Goal: Information Seeking & Learning: Learn about a topic

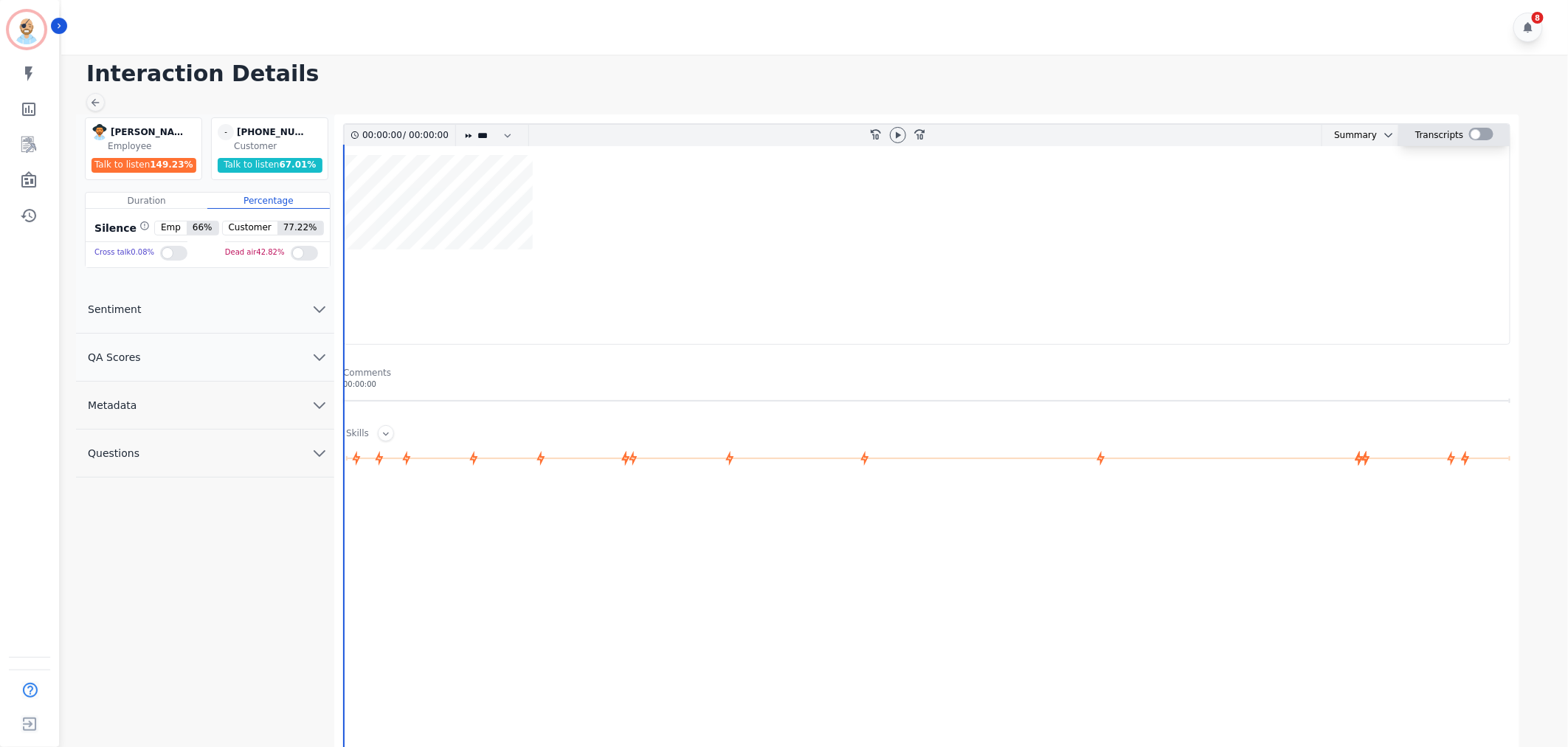
click at [1485, 133] on div at bounding box center [1482, 133] width 25 height 12
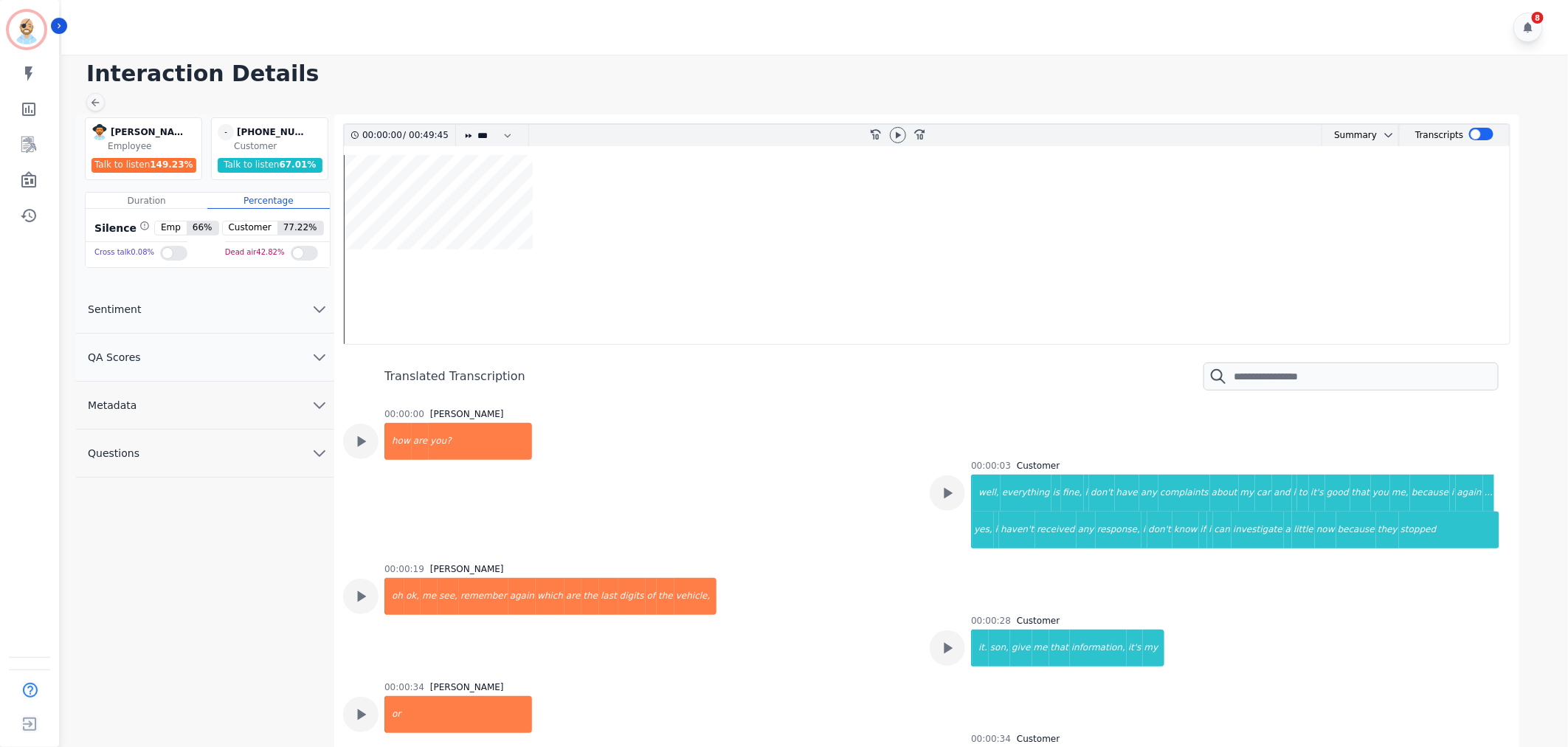
click at [850, 501] on div "00:00:00 [PERSON_NAME] how are you?" at bounding box center [627, 476] width 569 height 137
click at [216, 307] on button "Sentiment" at bounding box center [204, 310] width 258 height 48
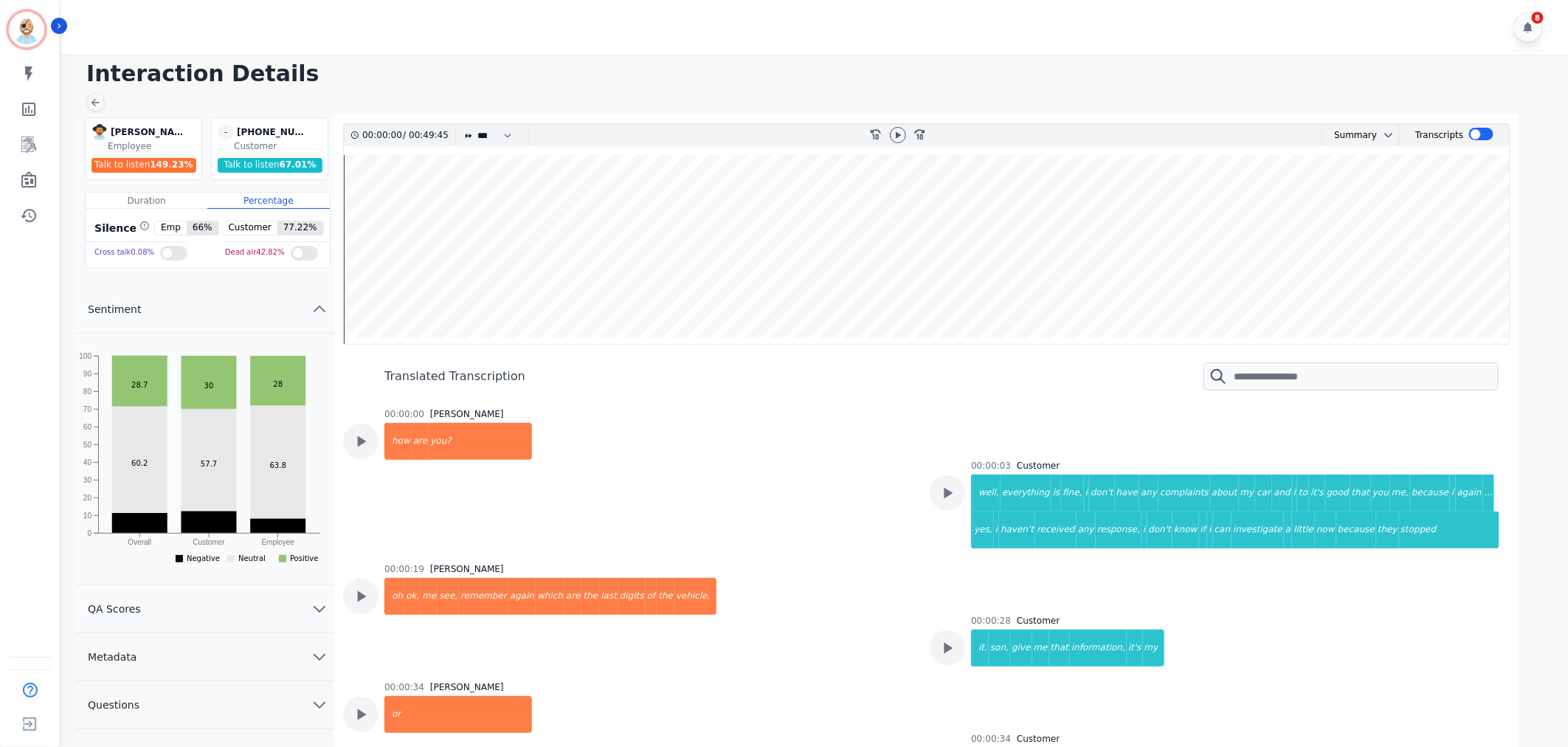
click at [216, 307] on button "Sentiment" at bounding box center [204, 310] width 258 height 48
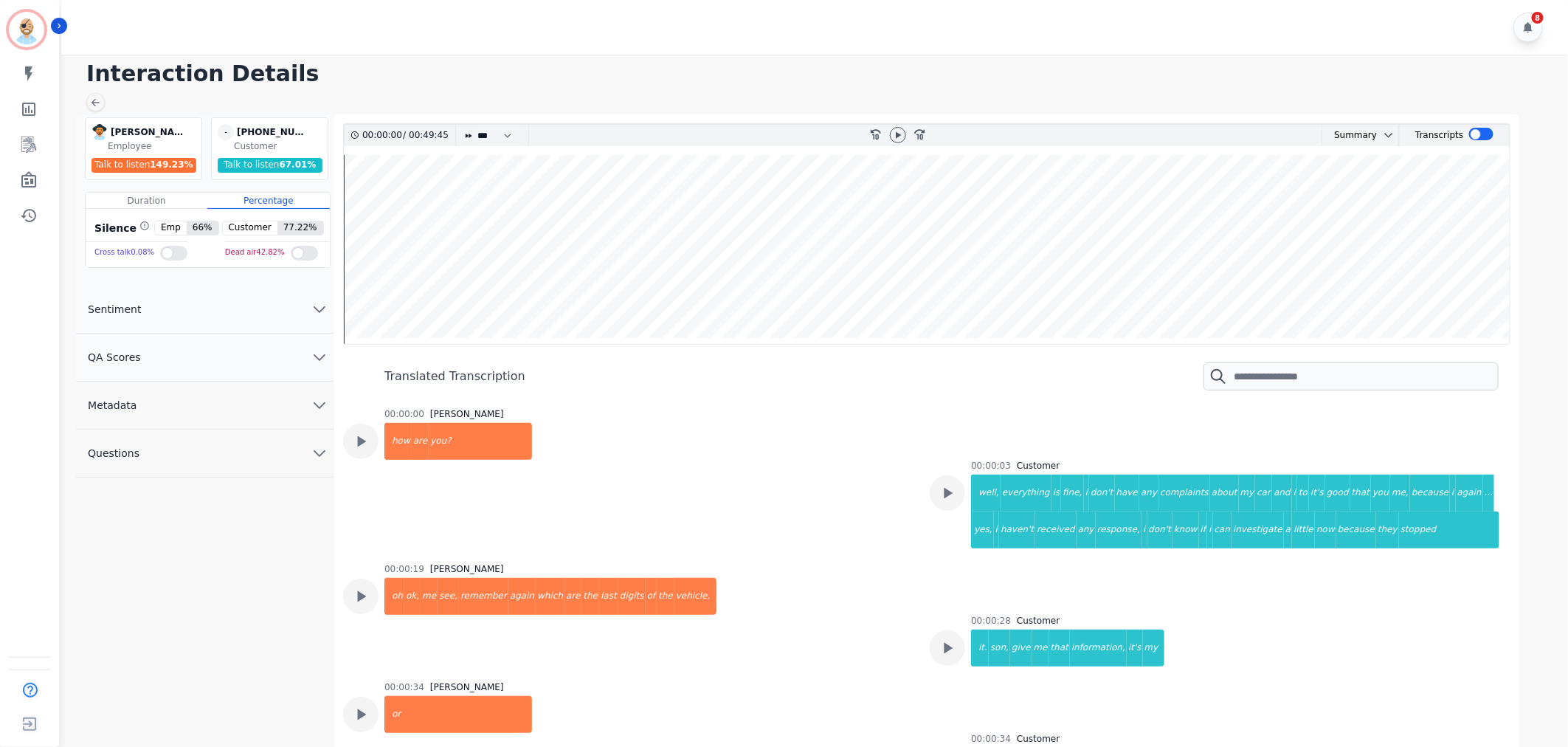
click at [227, 374] on button "QA Scores" at bounding box center [204, 357] width 258 height 48
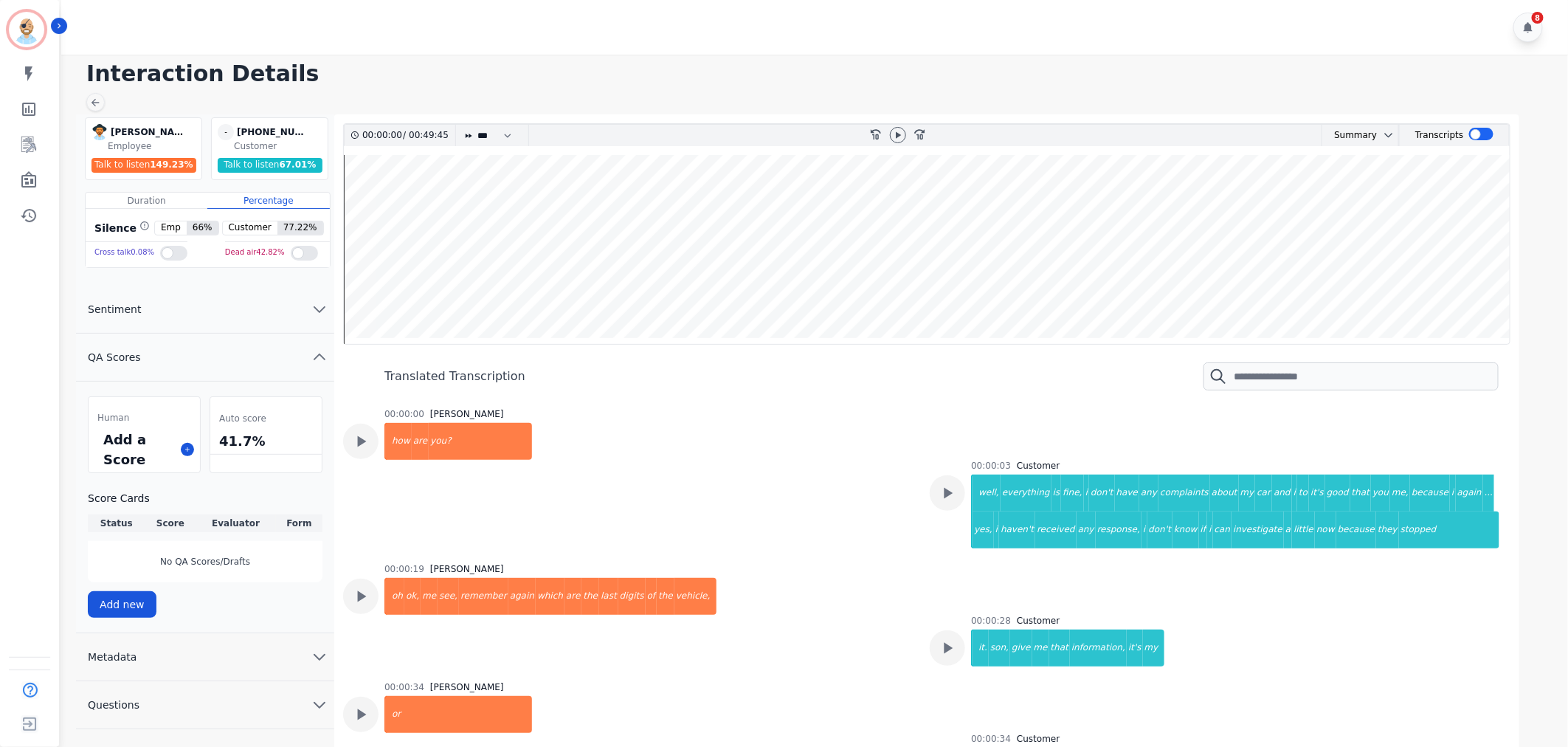
click at [235, 357] on button "QA Scores" at bounding box center [204, 357] width 258 height 48
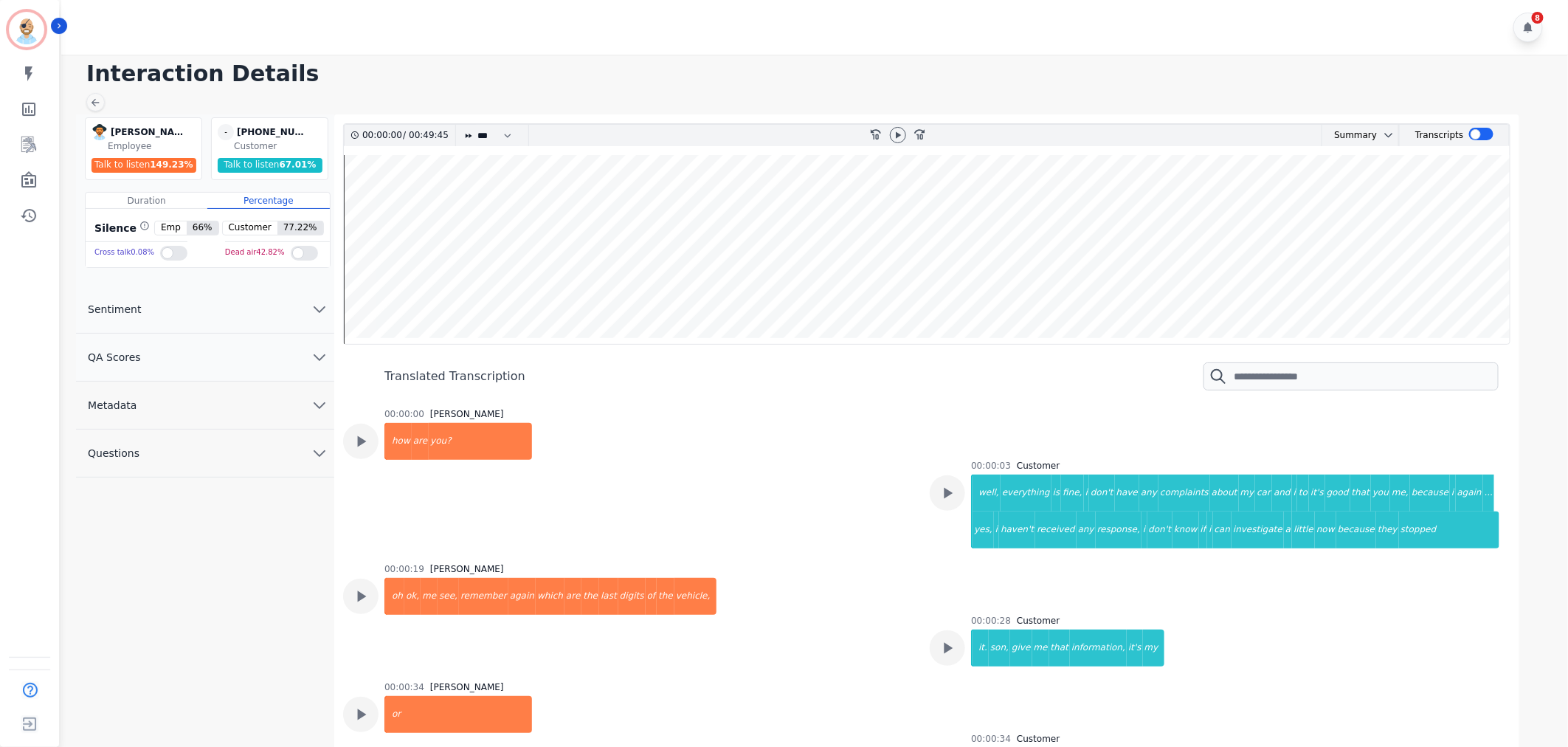
click at [221, 414] on button "Metadata" at bounding box center [204, 405] width 258 height 48
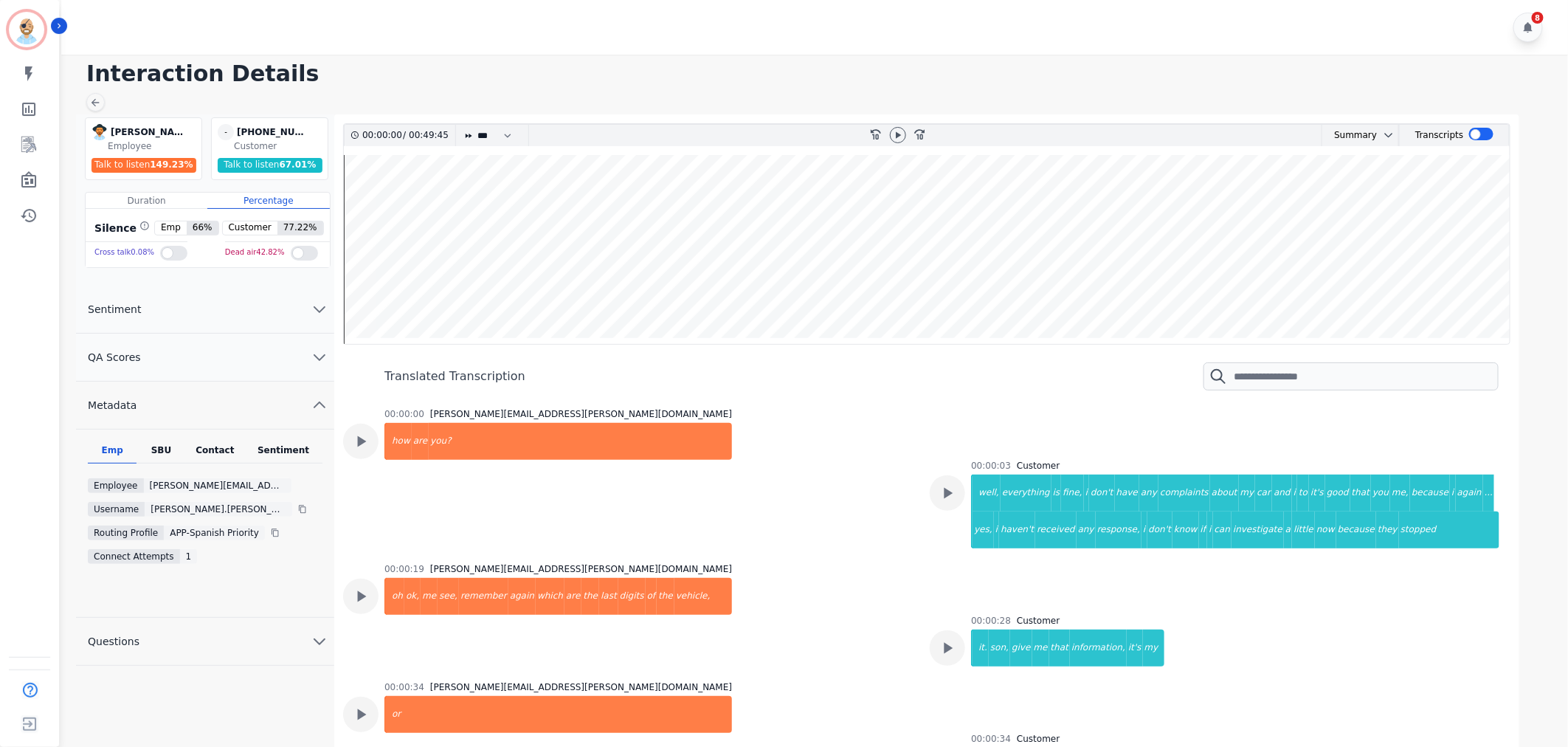
click at [165, 445] on div "SBU" at bounding box center [160, 454] width 48 height 19
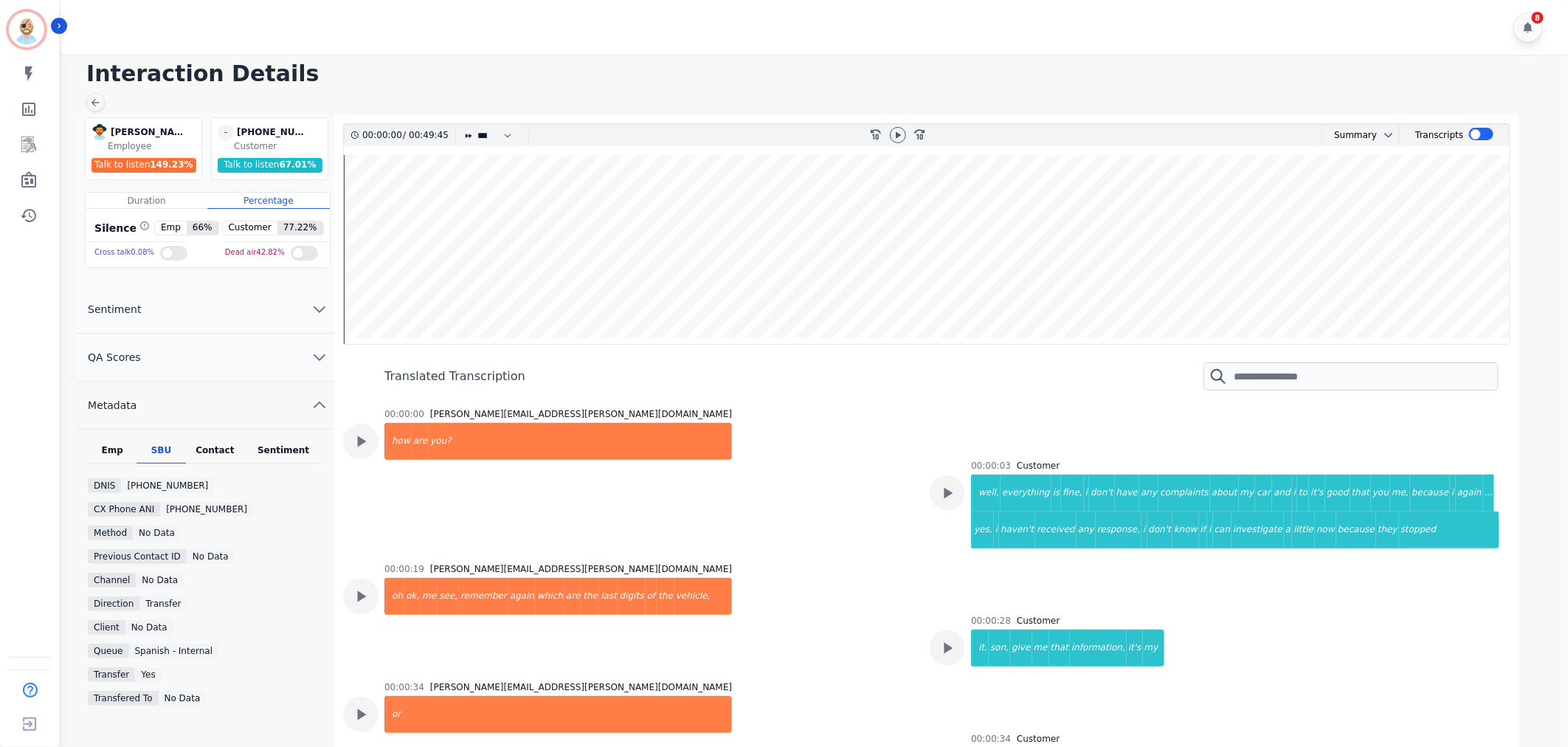
scroll to position [61, 0]
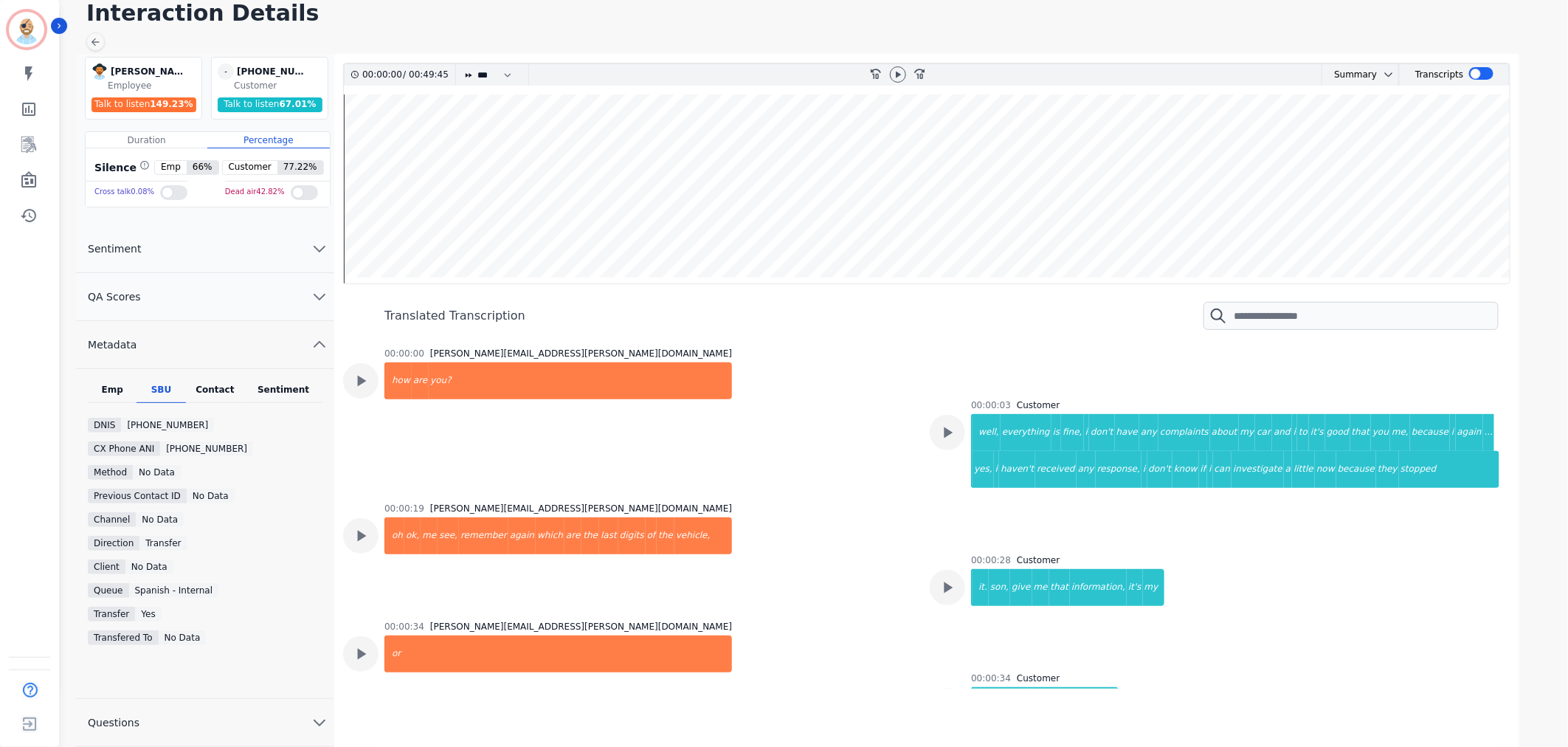
click at [776, 523] on div "00:00:19 [PERSON_NAME][EMAIL_ADDRESS][PERSON_NAME][DOMAIN_NAME] oh ok, me see, …" at bounding box center [627, 553] width 569 height 100
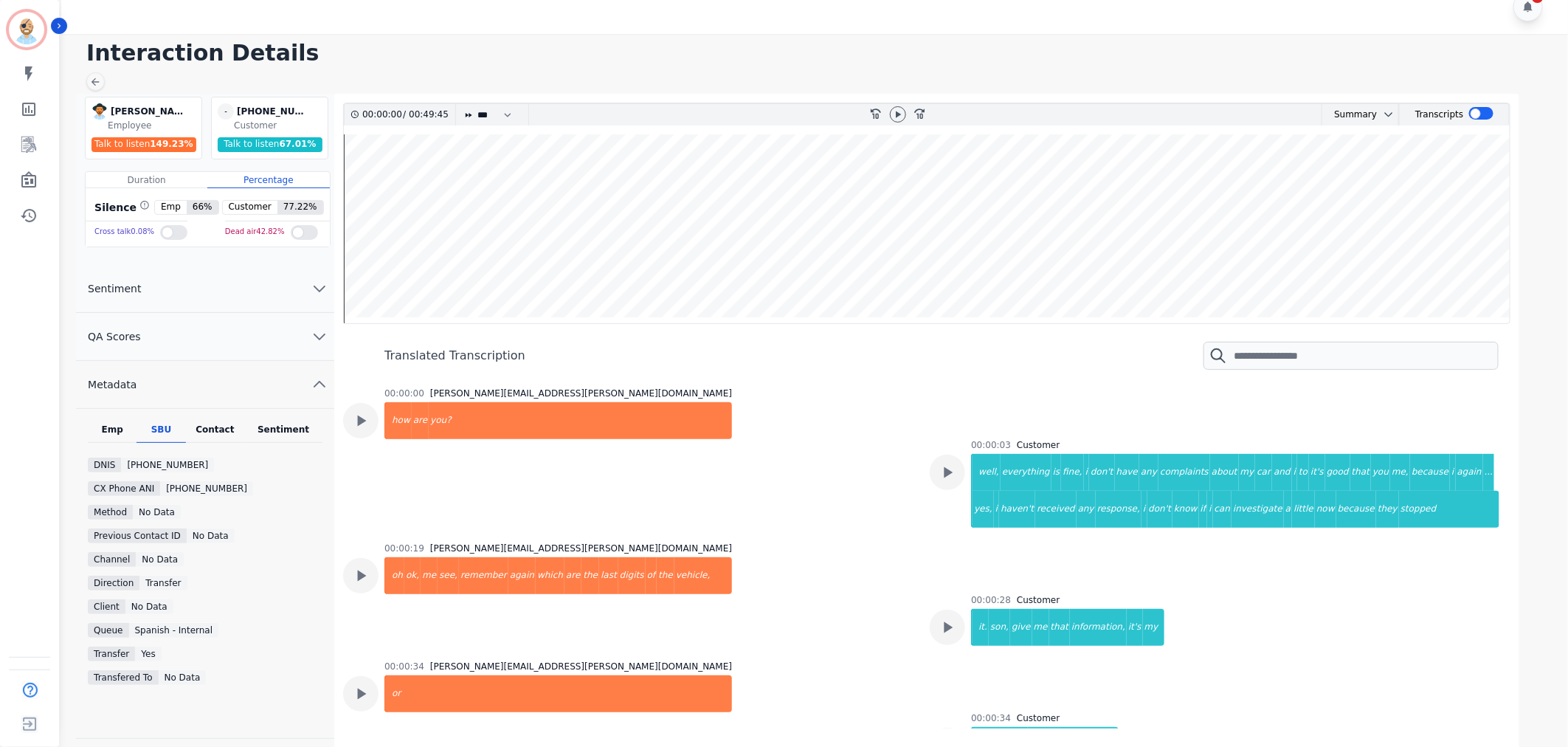
scroll to position [0, 0]
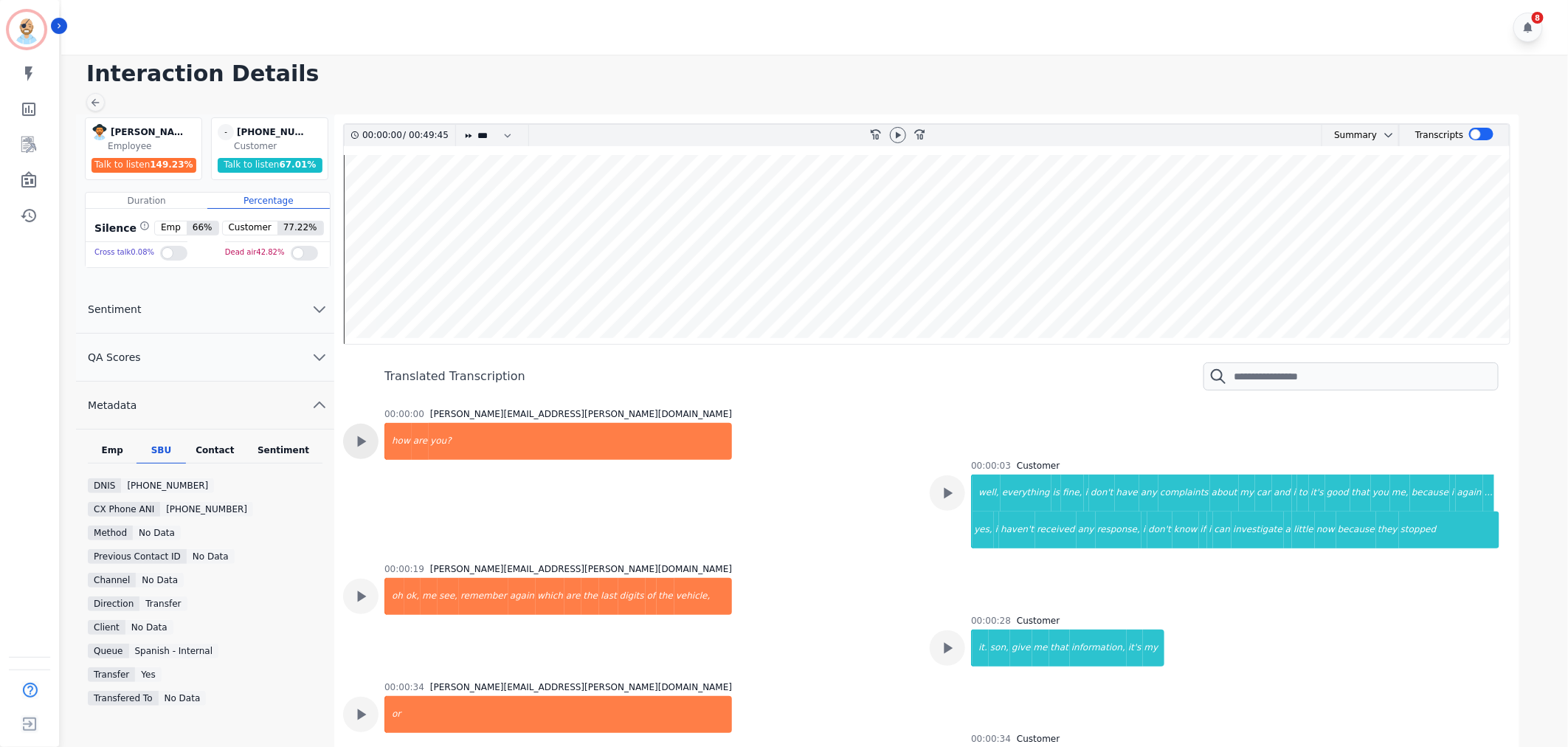
click at [367, 443] on icon at bounding box center [361, 441] width 19 height 19
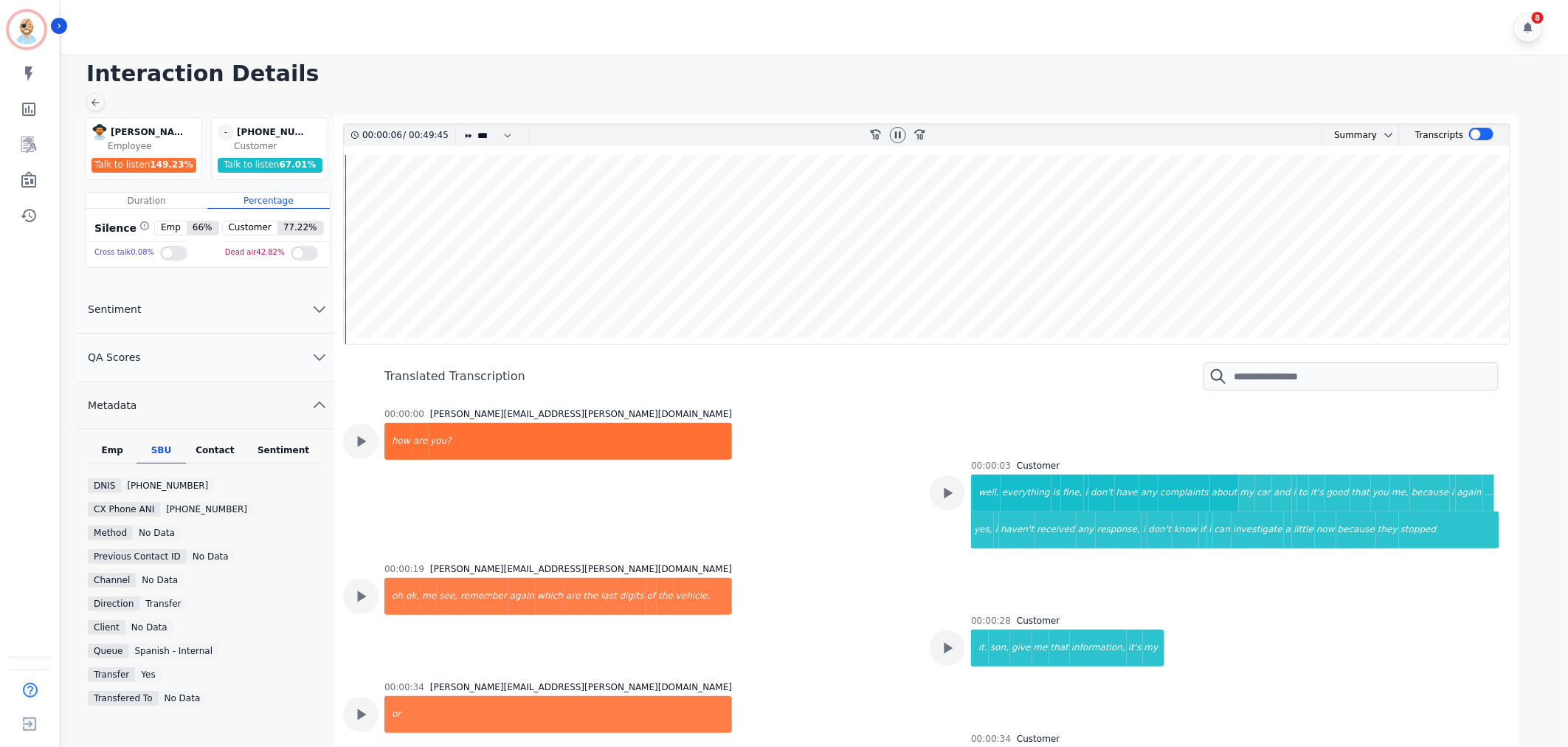
click at [850, 523] on div "00:00:00 [PERSON_NAME][EMAIL_ADDRESS][PERSON_NAME][DOMAIN_NAME] how are you?" at bounding box center [627, 476] width 569 height 137
click at [850, 507] on div "00:00:00 [PERSON_NAME][EMAIL_ADDRESS][PERSON_NAME][DOMAIN_NAME] how are you?" at bounding box center [627, 476] width 569 height 137
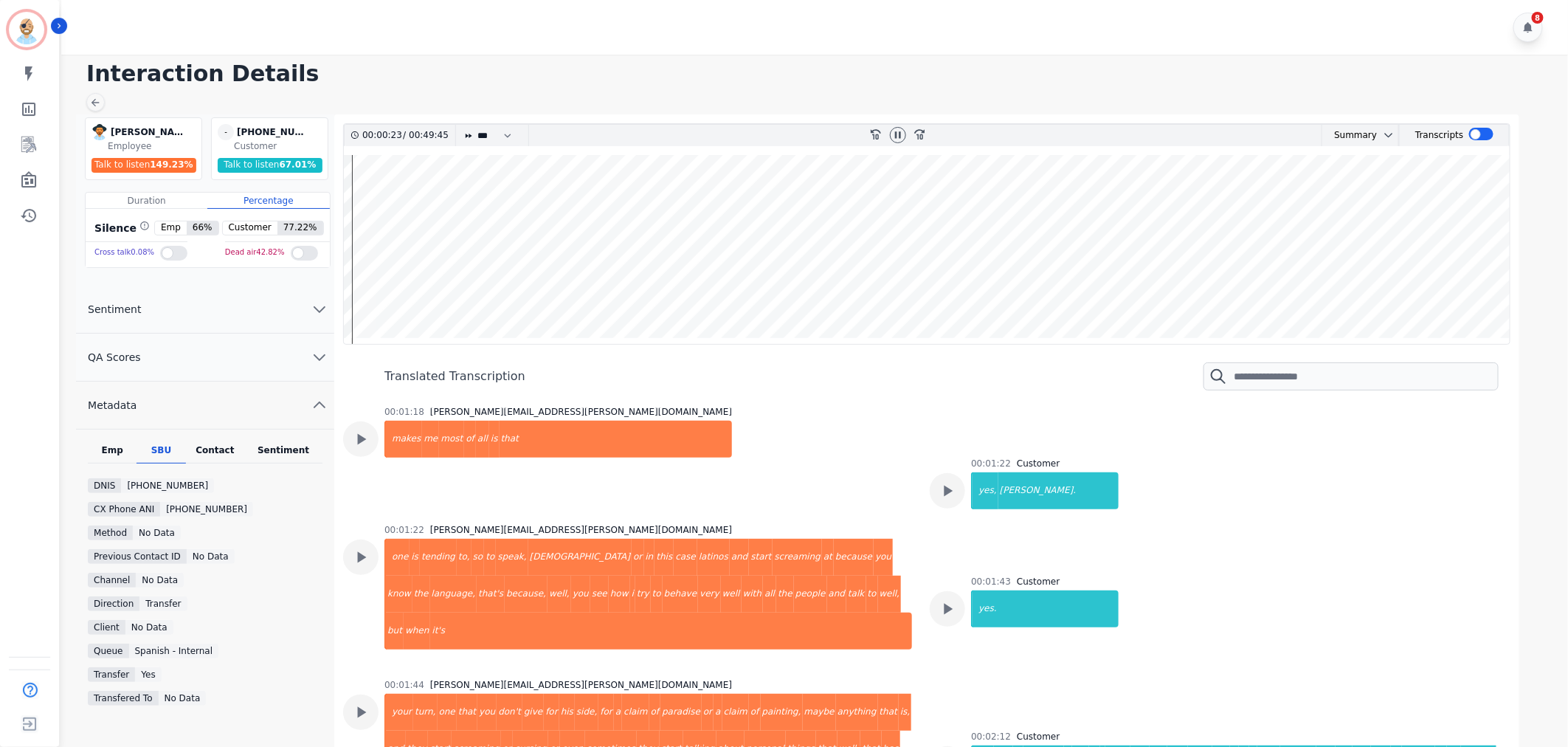
scroll to position [1066, 0]
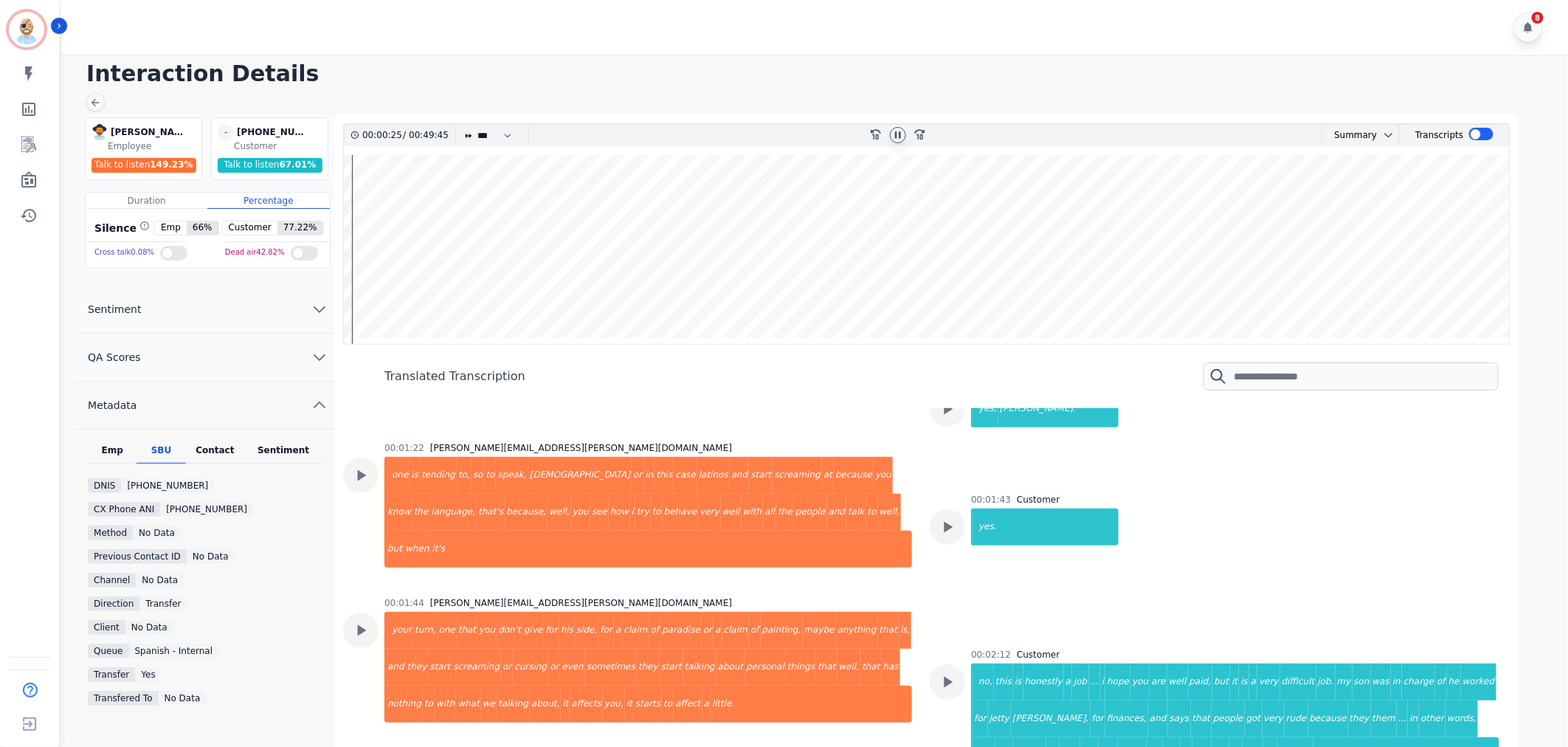
click at [899, 130] on icon at bounding box center [898, 134] width 11 height 11
click at [744, 412] on div "00:01:18 [PERSON_NAME][EMAIL_ADDRESS][PERSON_NAME][DOMAIN_NAME] makes me most o…" at bounding box center [627, 374] width 569 height 100
click at [374, 472] on div at bounding box center [361, 474] width 35 height 35
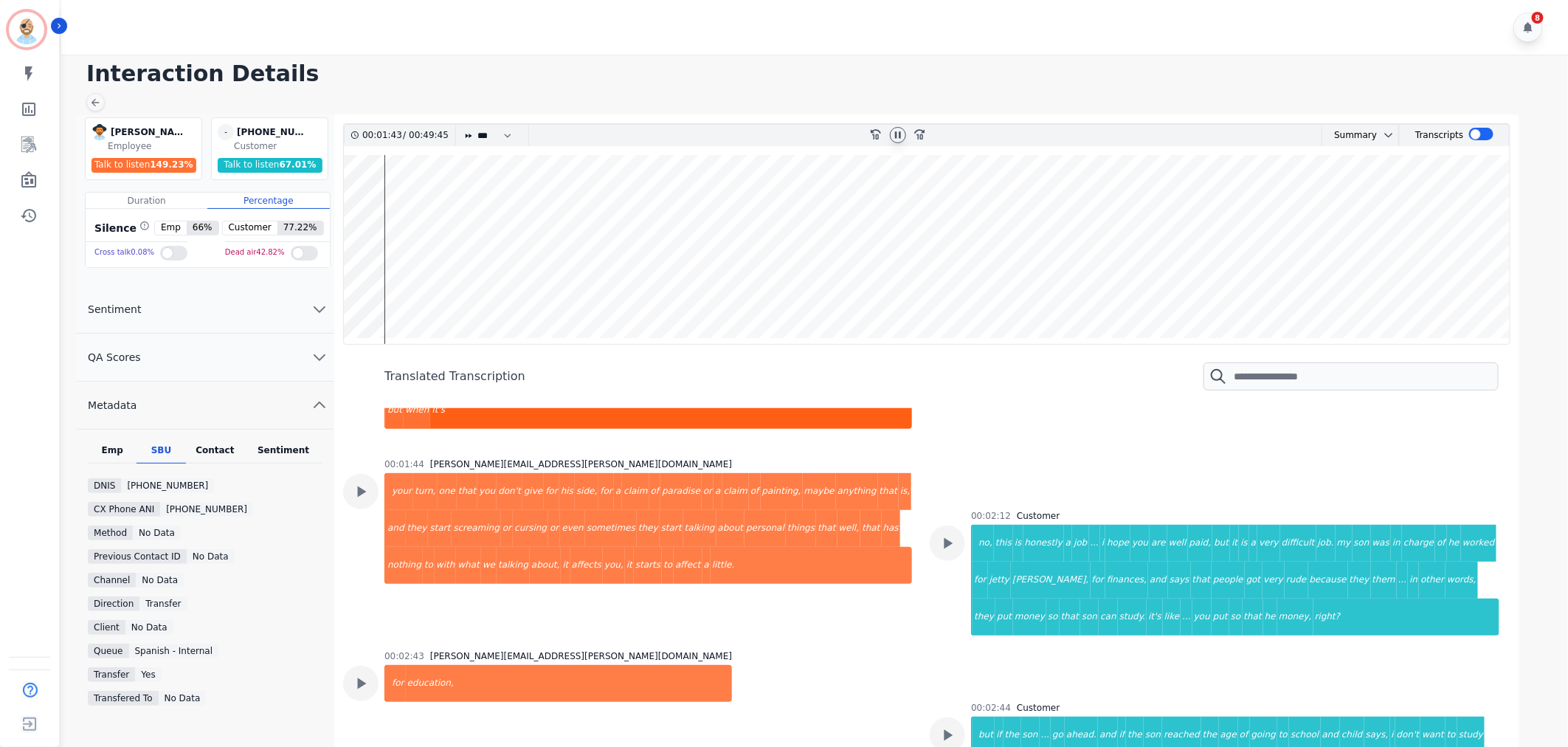
scroll to position [1230, 0]
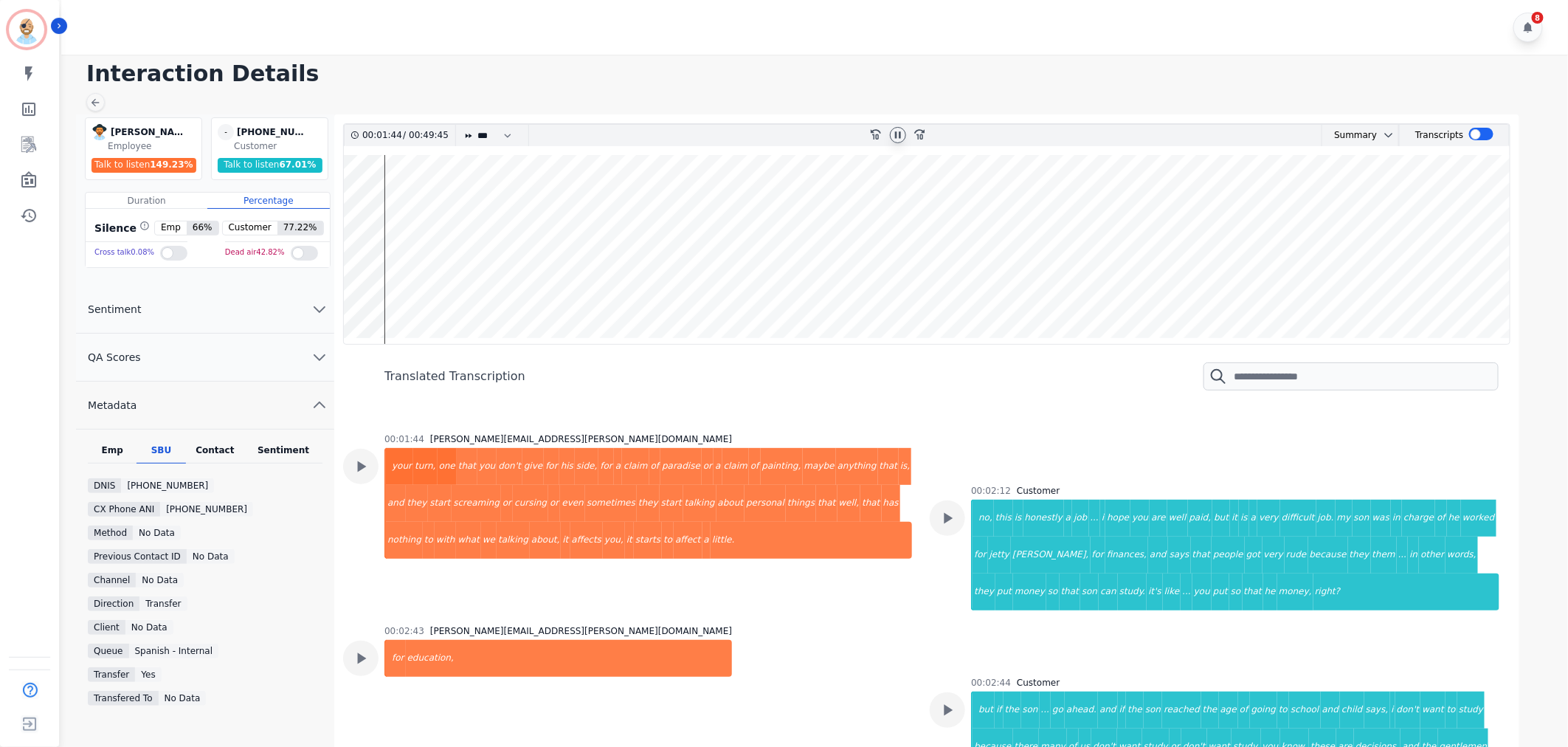
click at [890, 554] on div "00:01:44 [PERSON_NAME][EMAIL_ADDRESS][PERSON_NAME][DOMAIN_NAME] your turn, one …" at bounding box center [648, 521] width 528 height 174
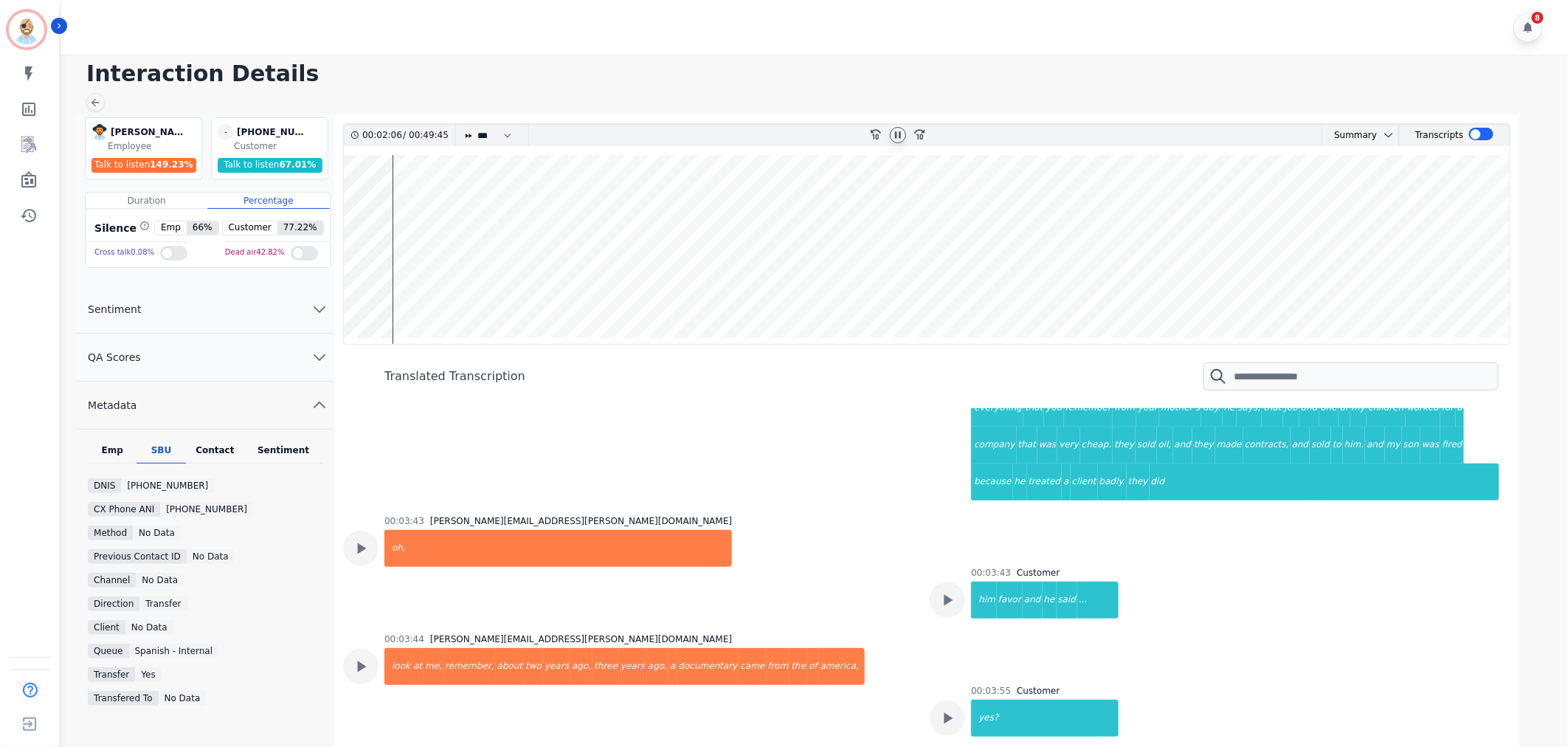
scroll to position [1722, 0]
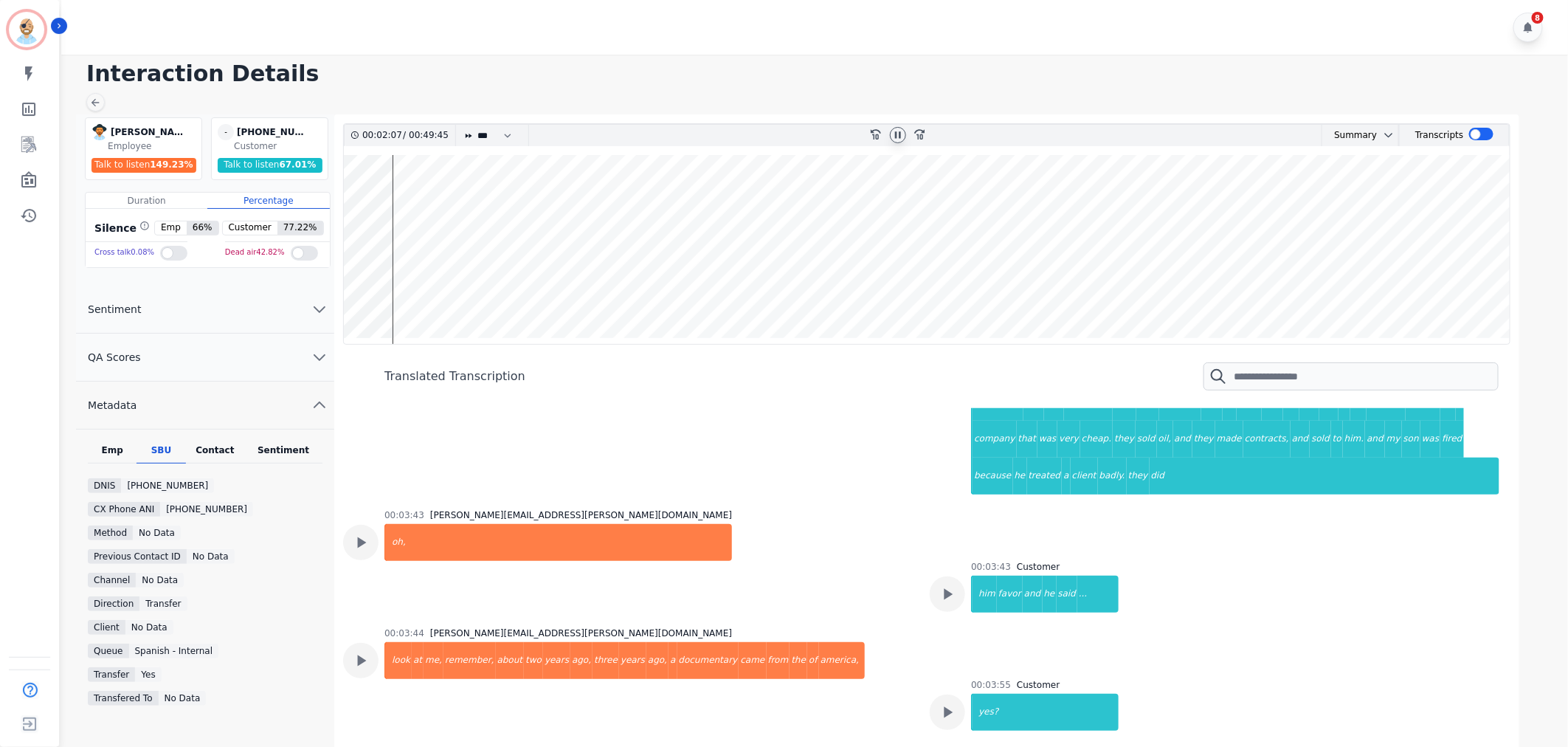
click at [884, 628] on div "00:03:44 [PERSON_NAME][EMAIL_ADDRESS][PERSON_NAME][DOMAIN_NAME] look at me, rem…" at bounding box center [627, 678] width 569 height 100
click at [875, 628] on div "00:03:44 [PERSON_NAME][EMAIL_ADDRESS][PERSON_NAME][DOMAIN_NAME] look at me, rem…" at bounding box center [627, 678] width 569 height 100
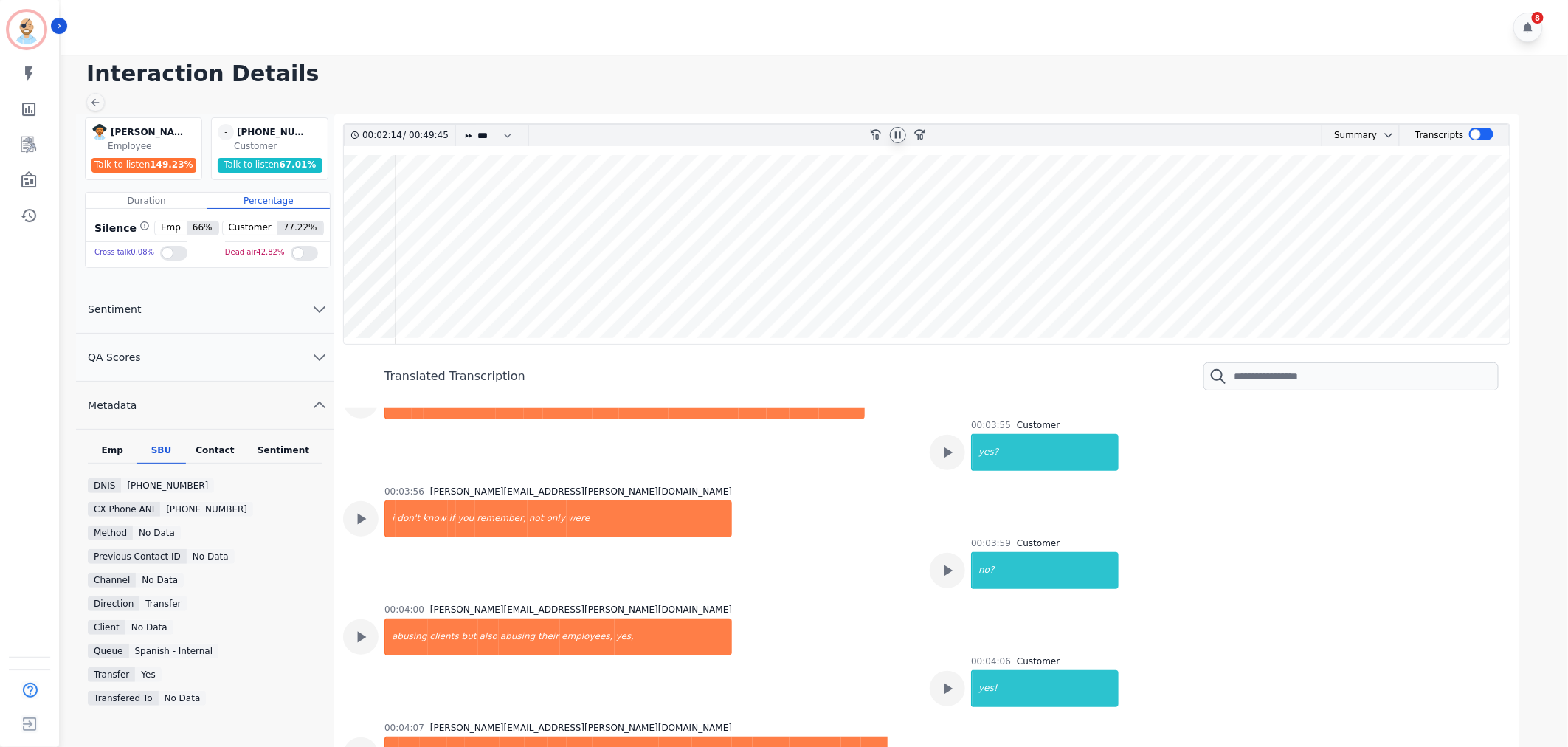
scroll to position [2050, 0]
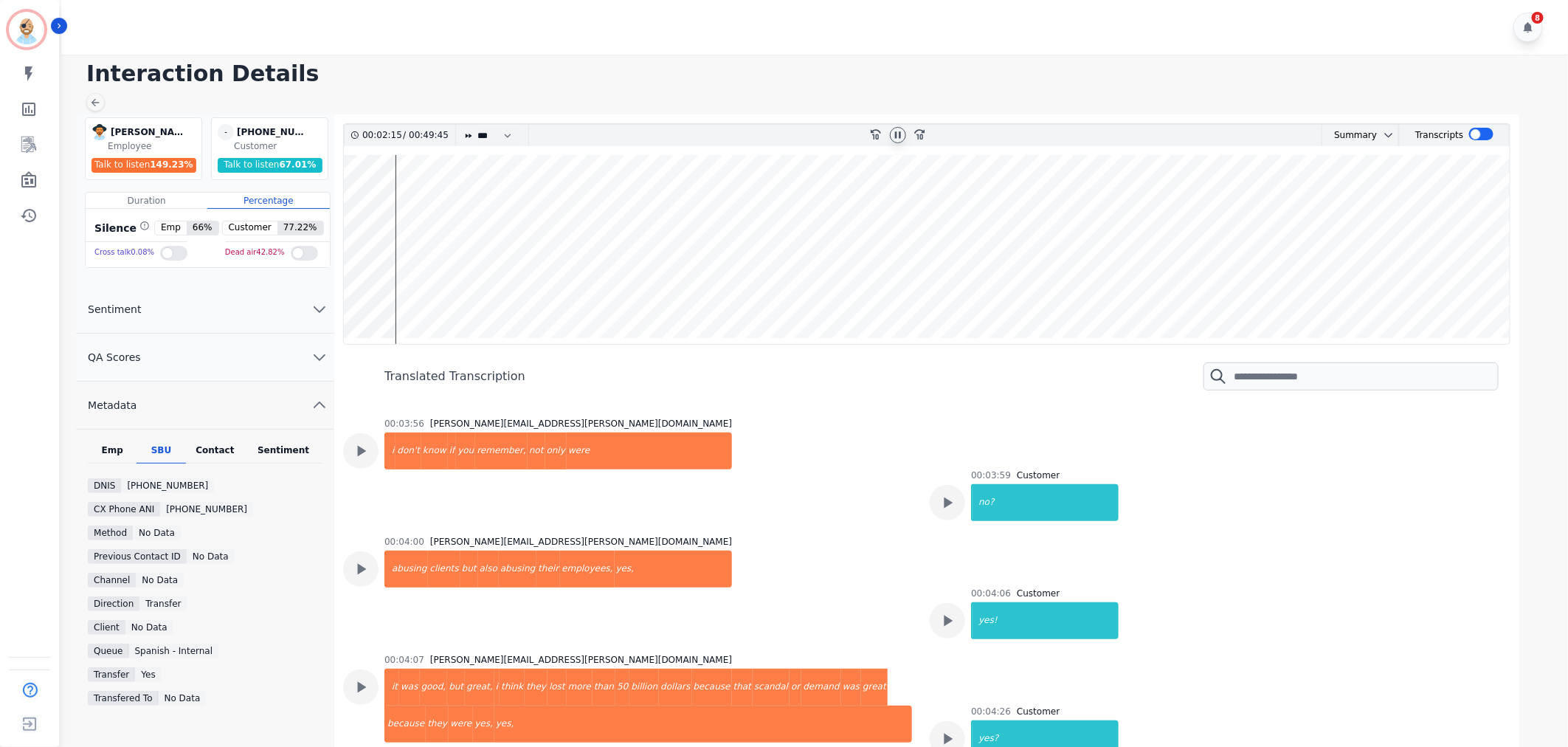
click at [813, 536] on div "00:04:00 [PERSON_NAME][EMAIL_ADDRESS][PERSON_NAME][DOMAIN_NAME] abusing clients…" at bounding box center [627, 586] width 569 height 100
click at [898, 133] on icon at bounding box center [898, 134] width 11 height 11
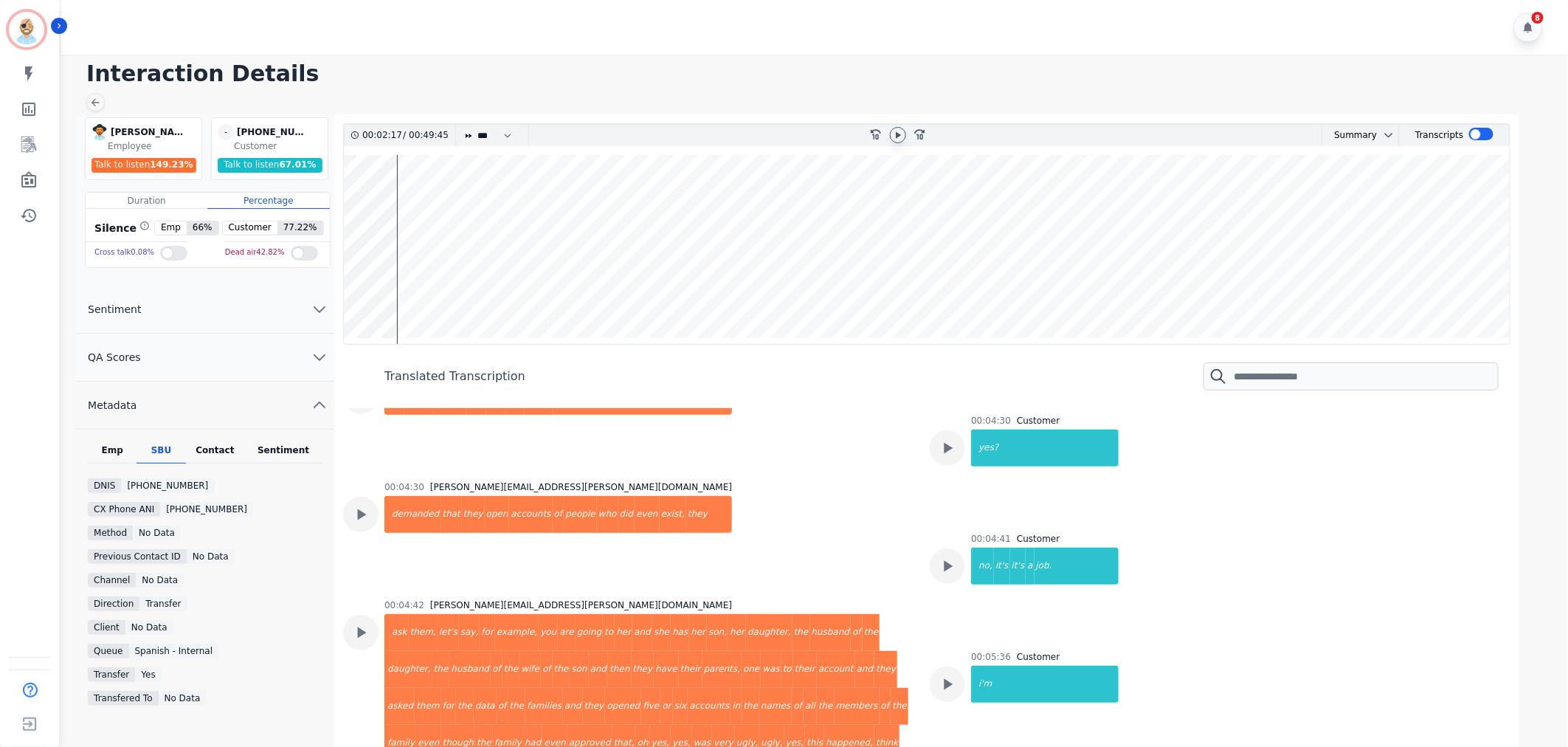
scroll to position [2461, 0]
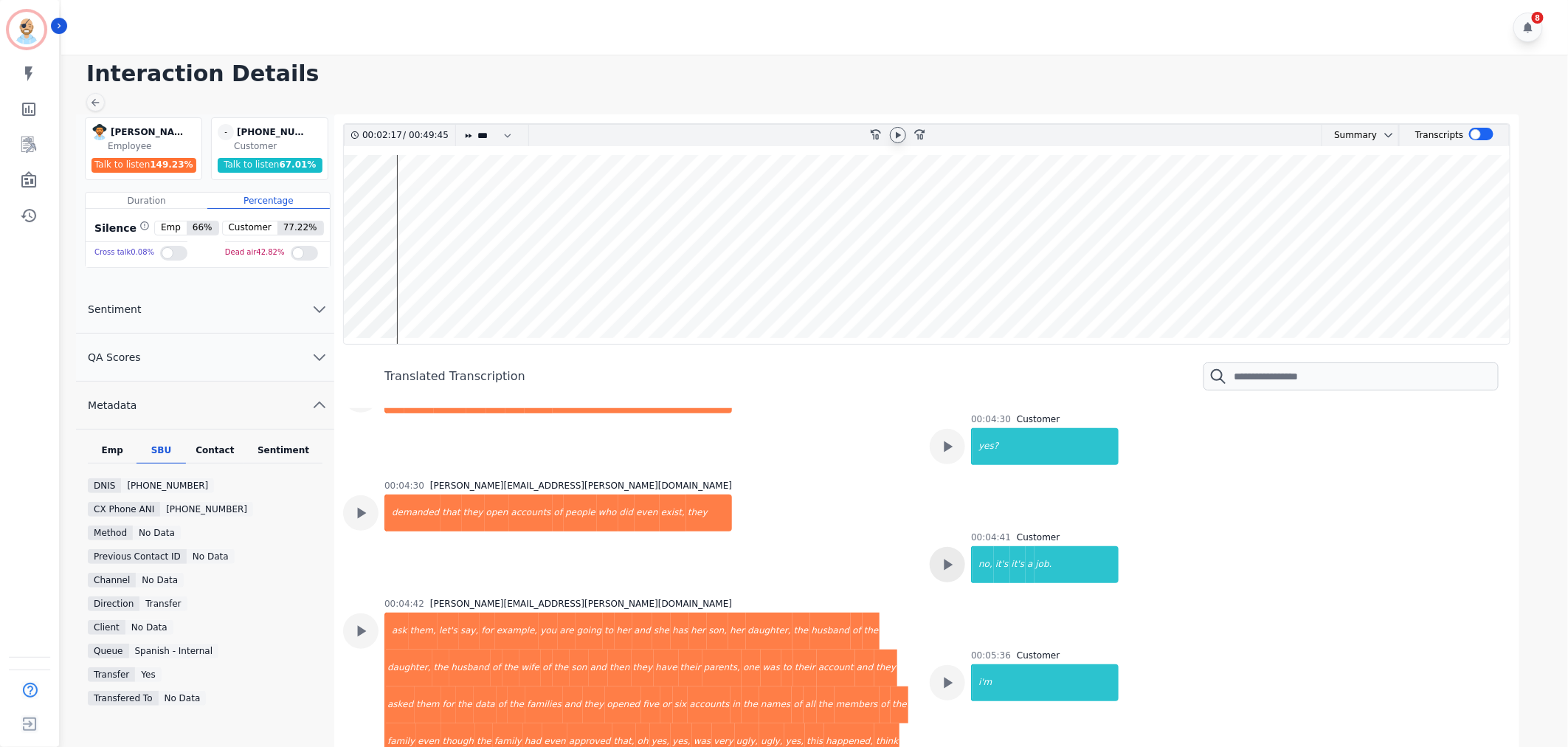
click at [930, 547] on div at bounding box center [947, 564] width 35 height 35
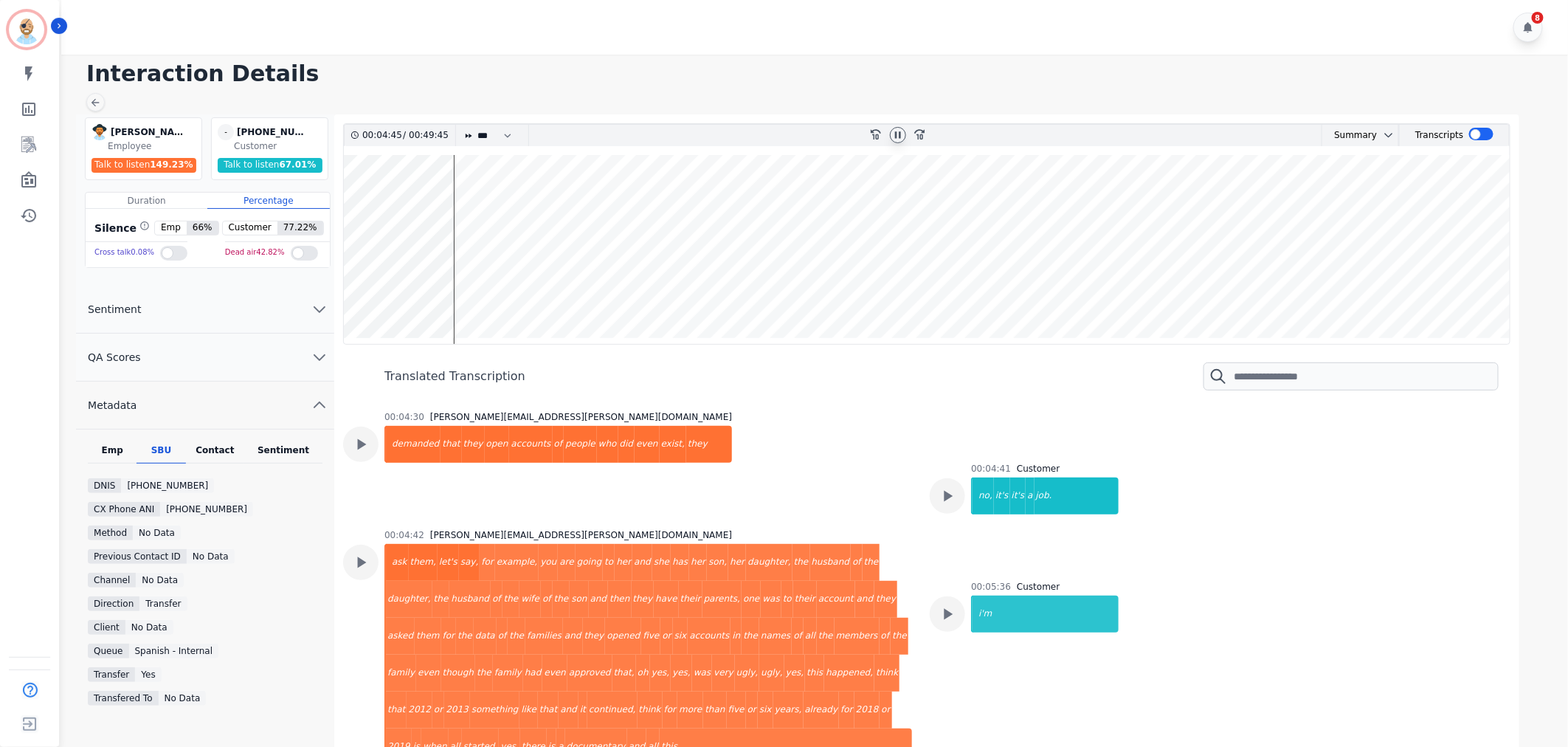
scroll to position [2543, 0]
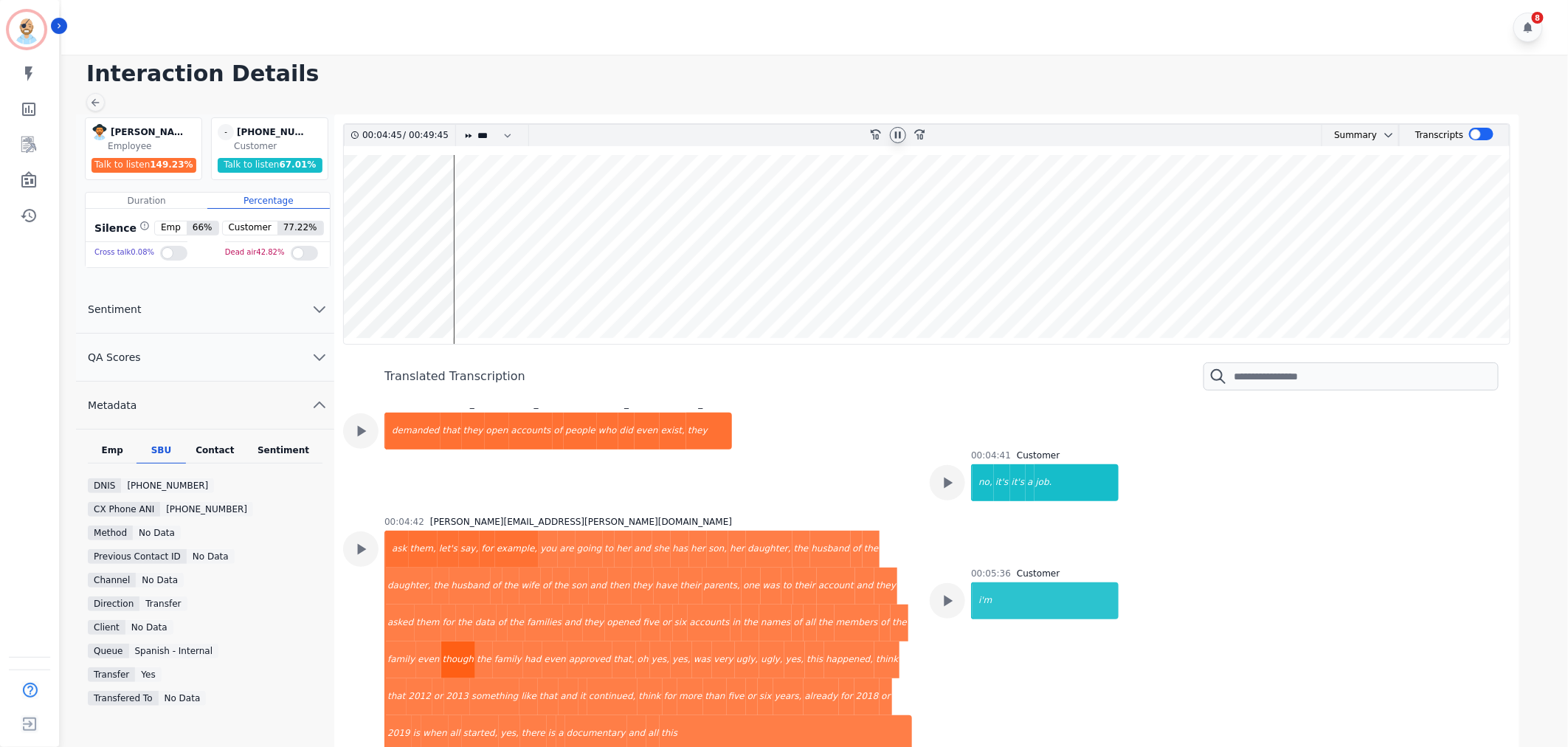
click at [475, 642] on div "though" at bounding box center [458, 660] width 34 height 37
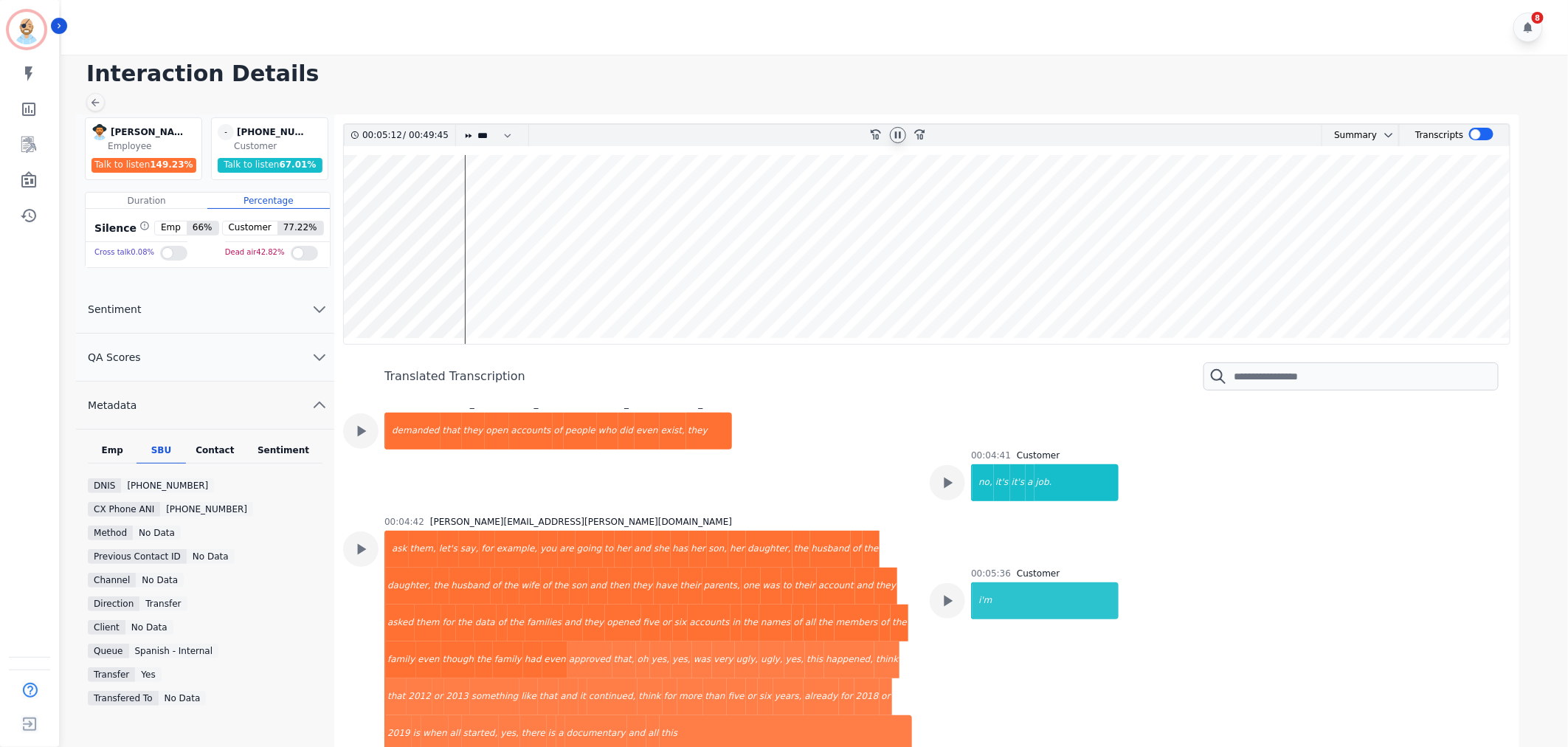
click at [898, 135] on icon at bounding box center [898, 134] width 11 height 11
click at [956, 604] on div "00:05:36 Customer i'm" at bounding box center [1214, 673] width 569 height 211
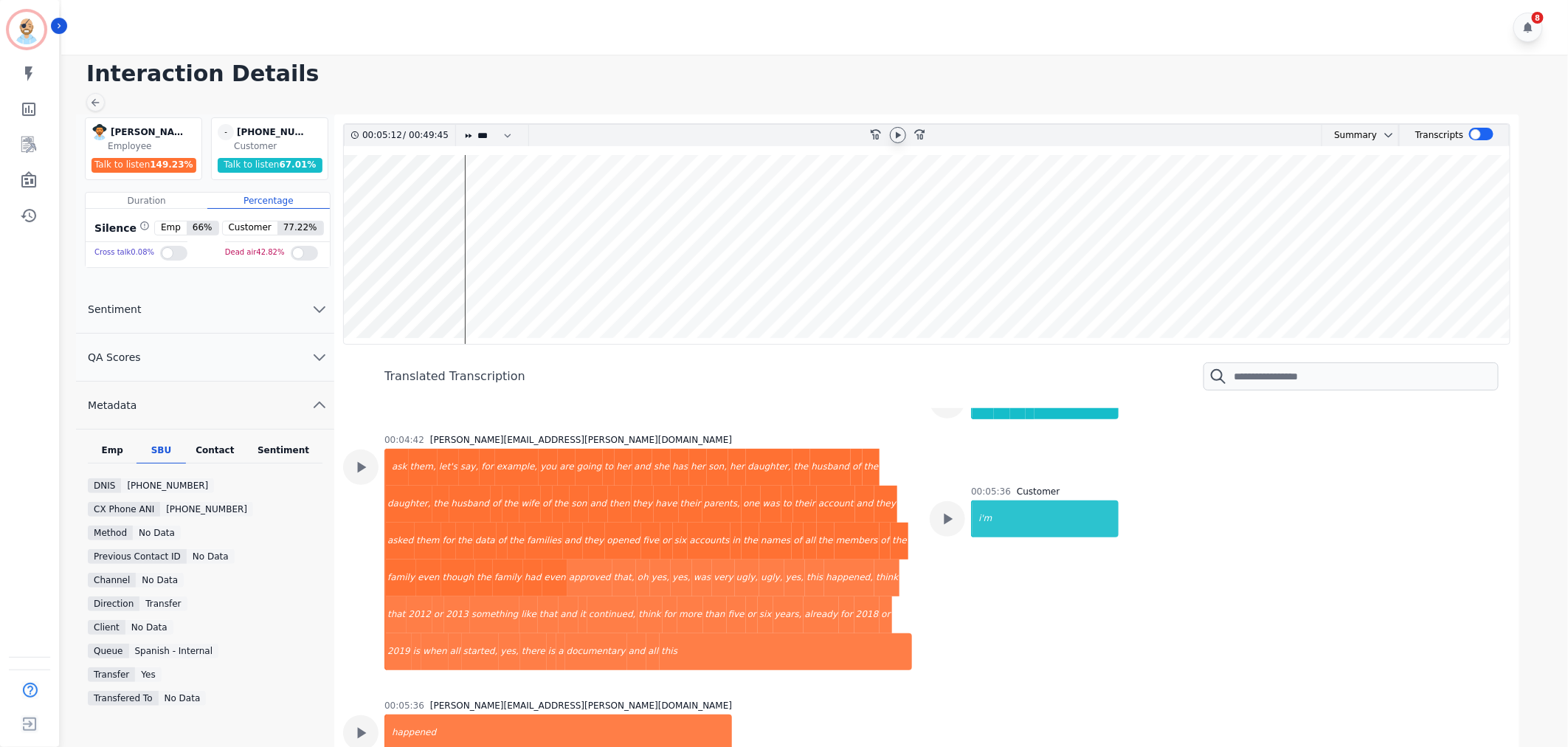
scroll to position [2707, 0]
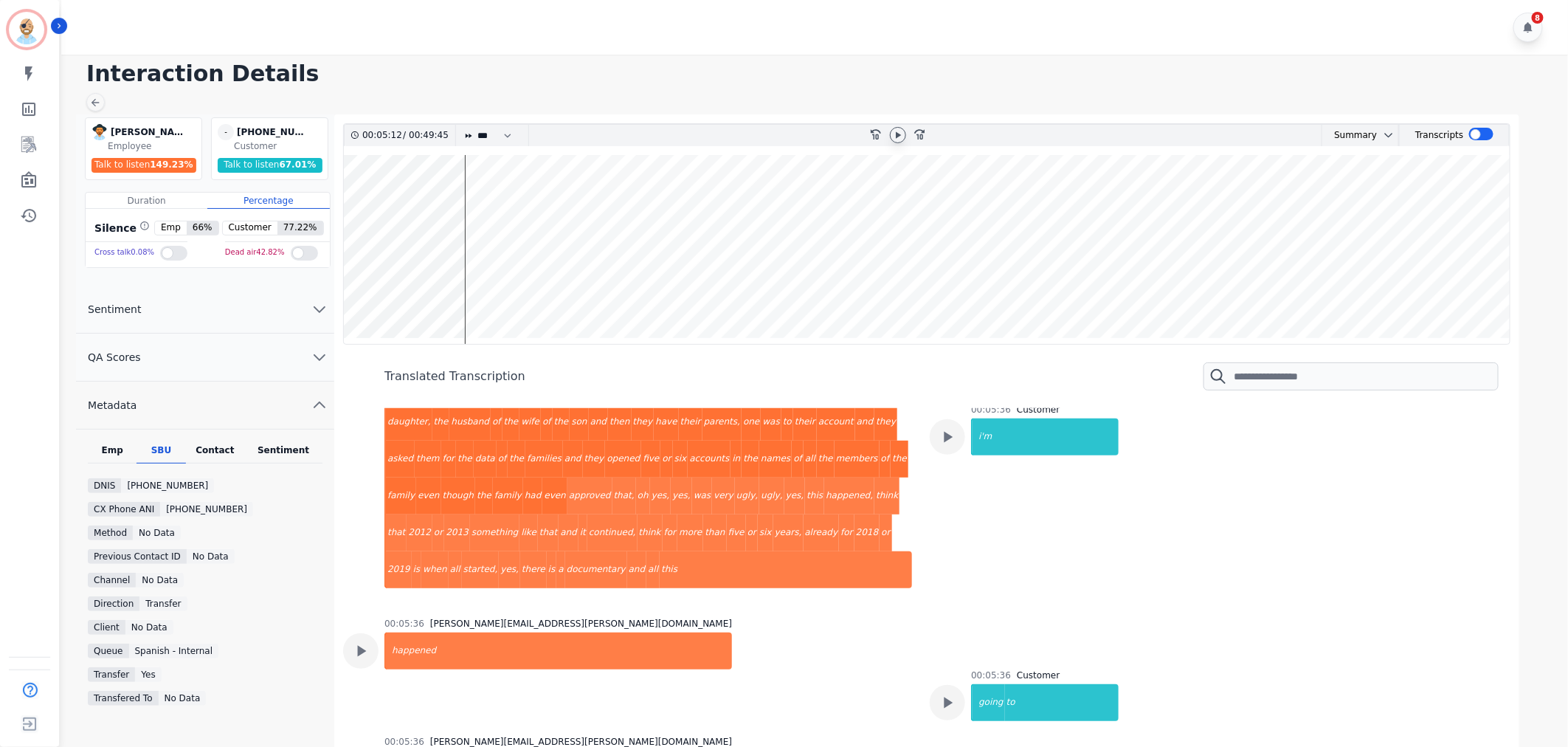
click at [809, 618] on div "00:05:36 [PERSON_NAME][EMAIL_ADDRESS][PERSON_NAME][DOMAIN_NAME] happened" at bounding box center [627, 668] width 569 height 100
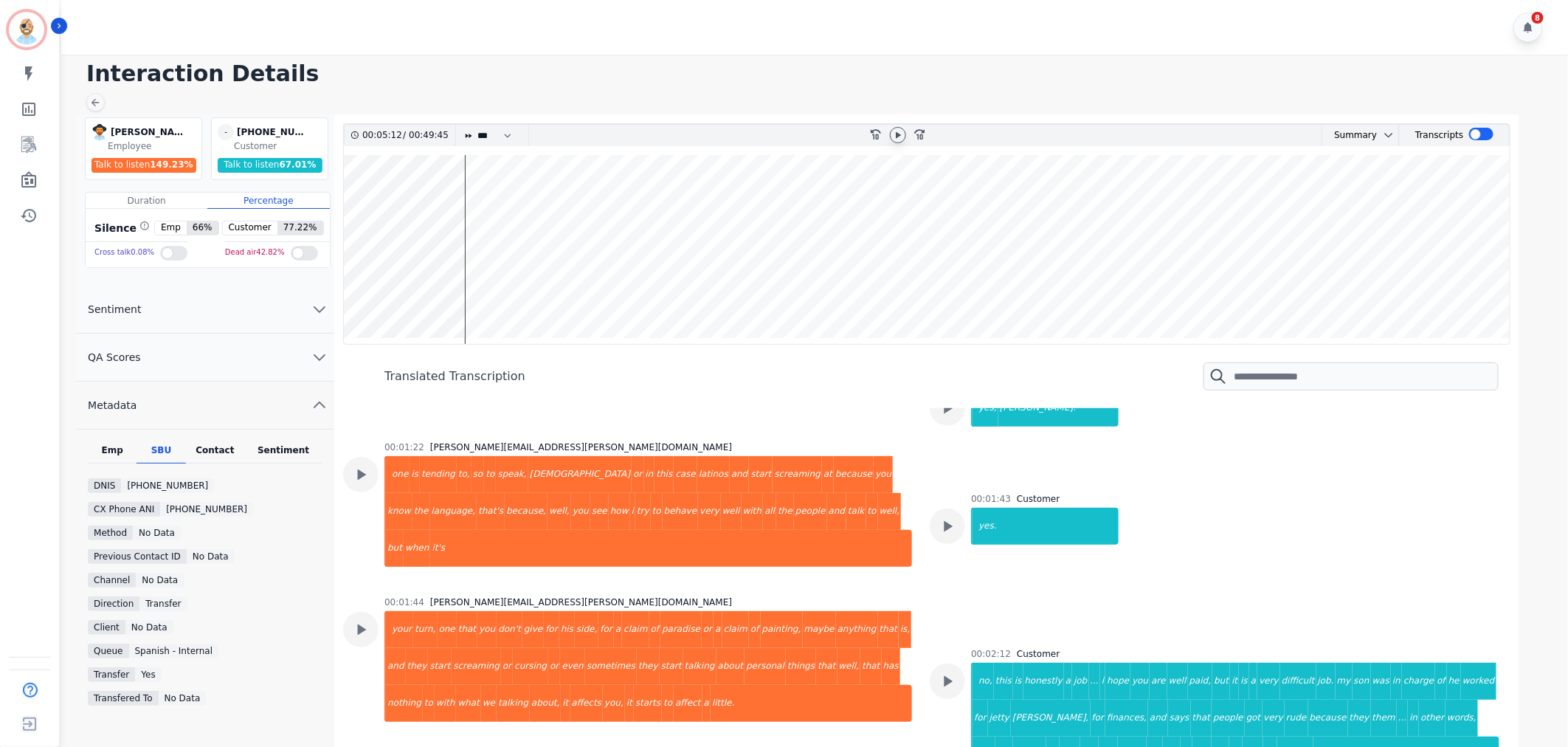
scroll to position [1066, 0]
click at [948, 672] on icon at bounding box center [947, 682] width 19 height 19
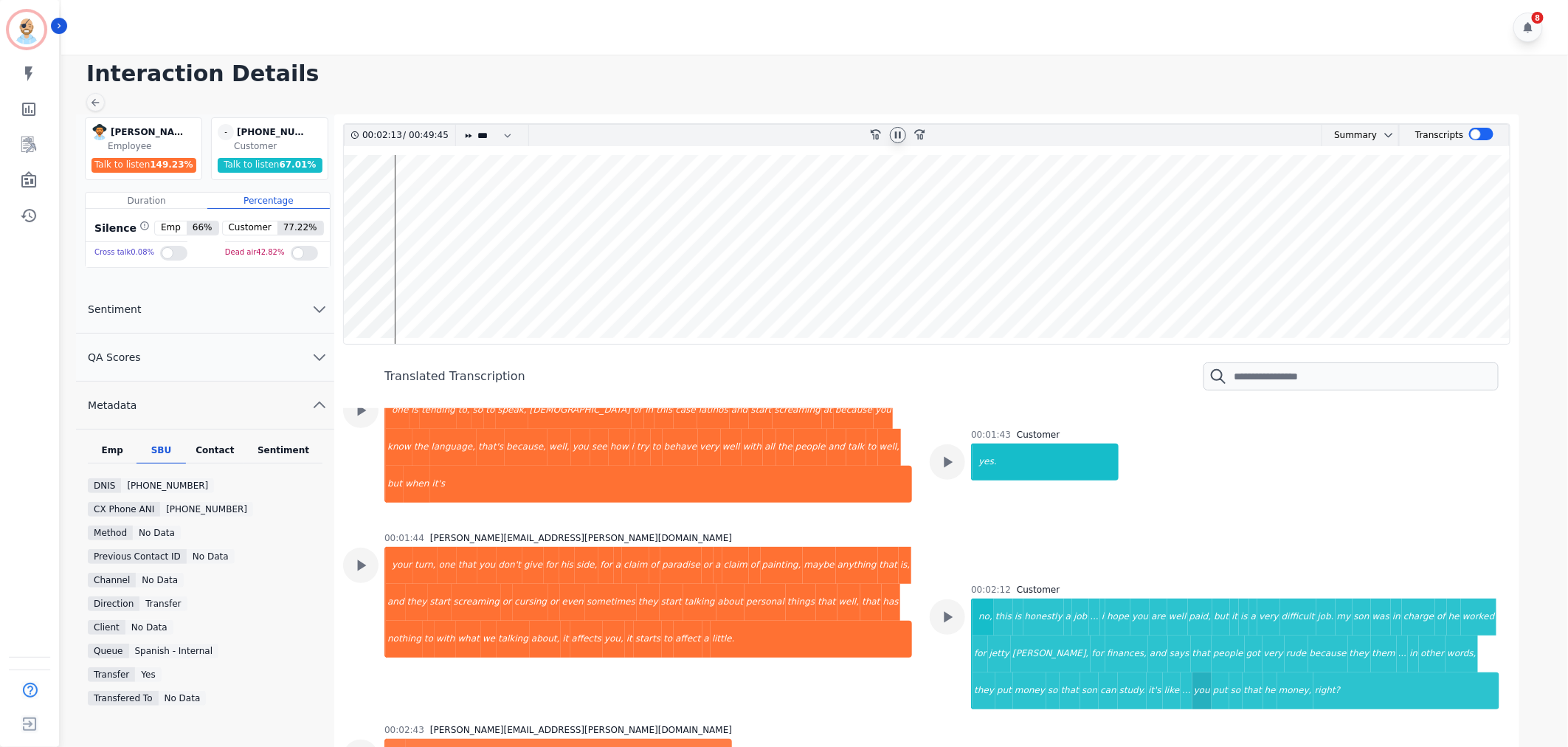
scroll to position [1148, 0]
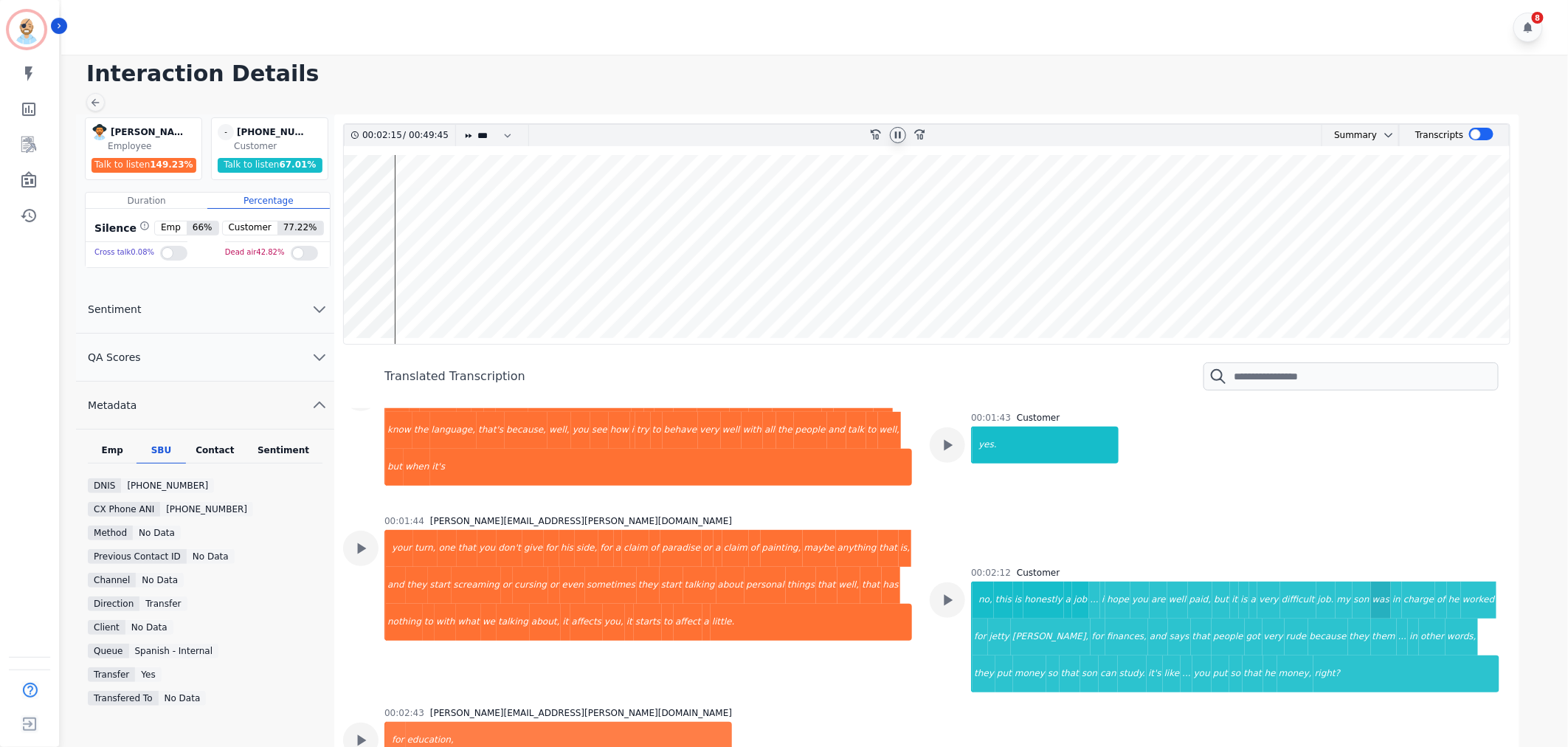
click at [1371, 581] on div "was" at bounding box center [1381, 599] width 20 height 37
click at [937, 631] on div "00:02:12 Customer no, this is honestly a job ... i hope you are well paid, but …" at bounding box center [1214, 635] width 569 height 137
click at [895, 132] on icon at bounding box center [898, 134] width 6 height 7
click at [839, 80] on h1 "Interaction Details" at bounding box center [819, 74] width 1467 height 27
click at [1052, 39] on div "8" at bounding box center [817, 27] width 1511 height 55
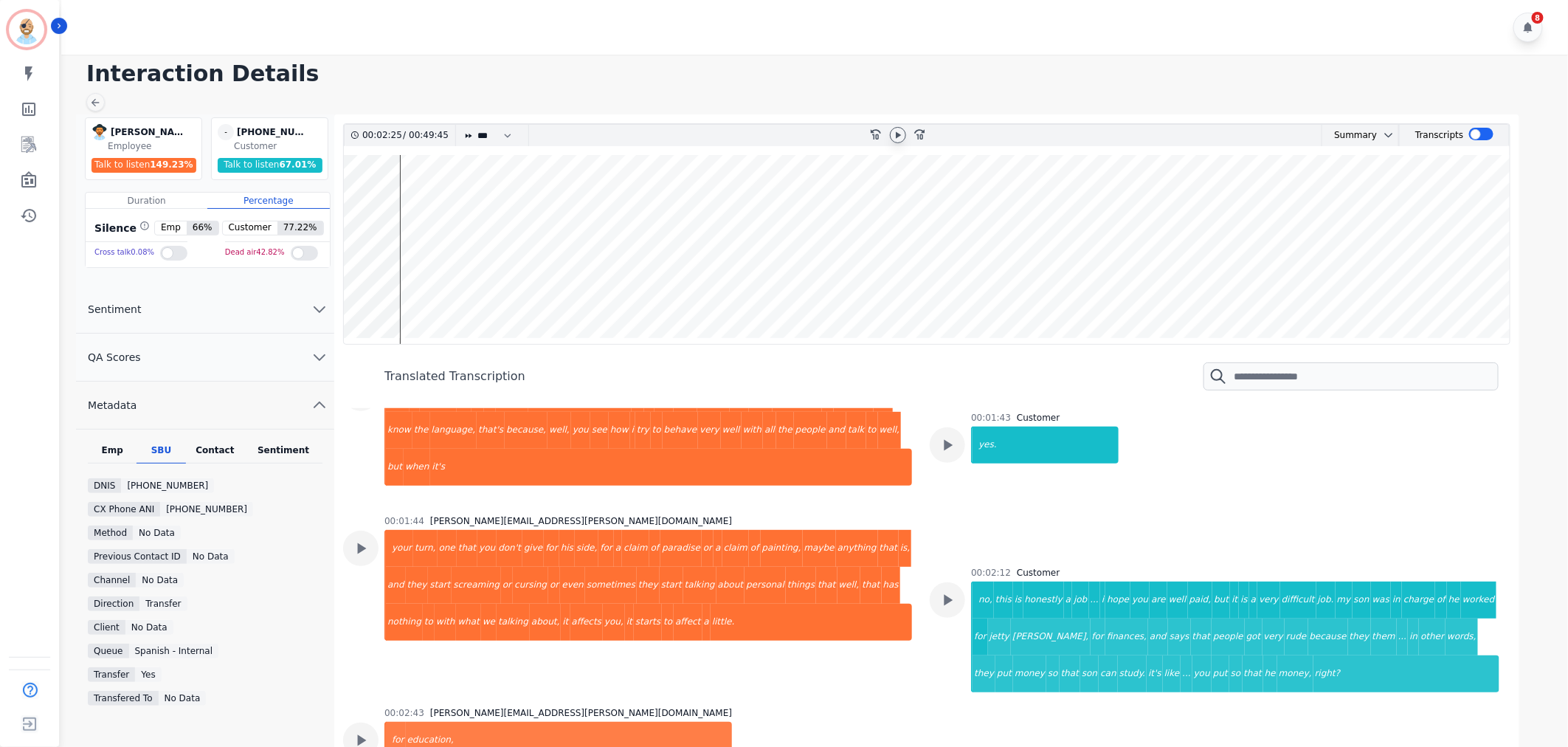
click at [757, 82] on h1 "Interaction Details" at bounding box center [819, 74] width 1467 height 27
click at [521, 9] on div "8" at bounding box center [817, 27] width 1511 height 55
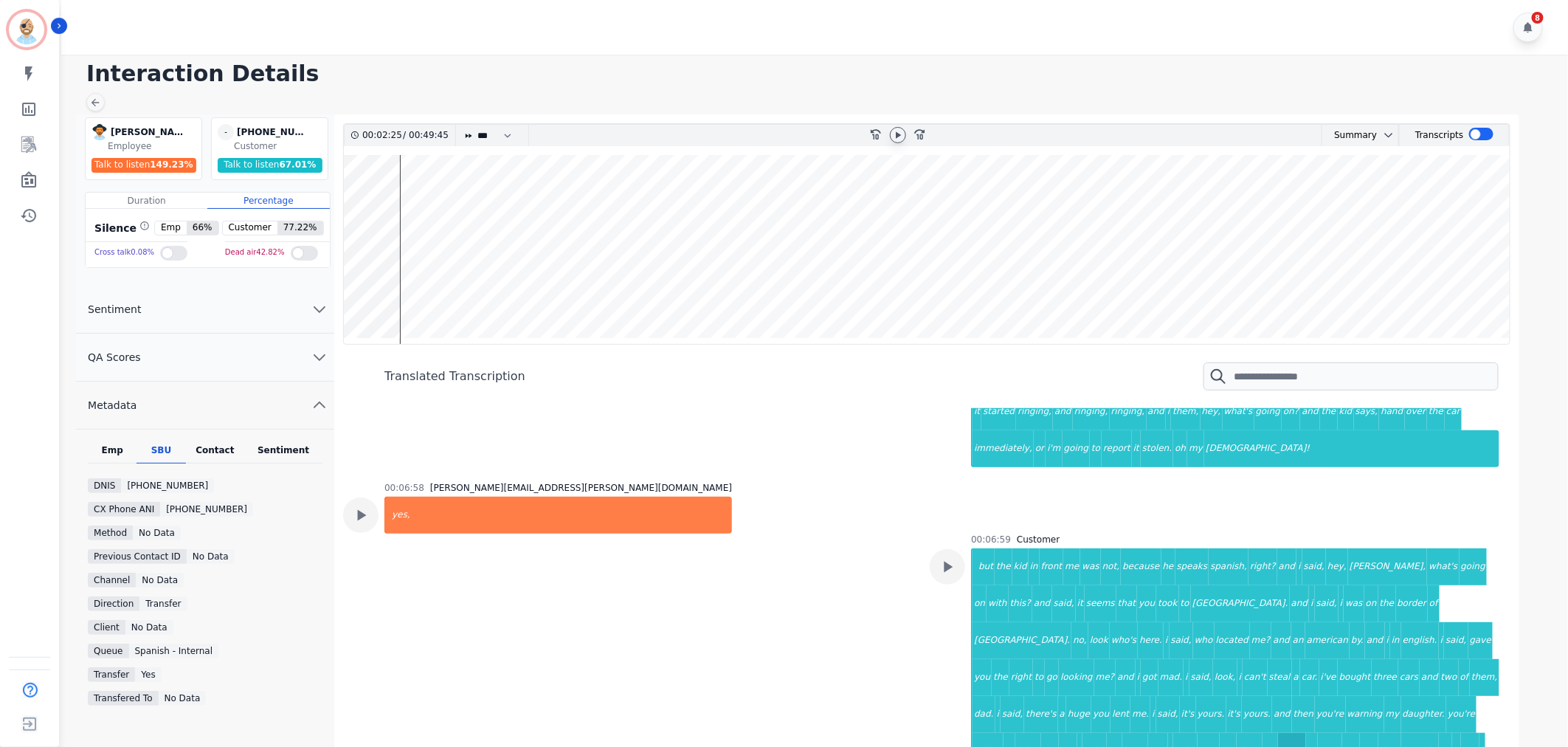
scroll to position [3773, 0]
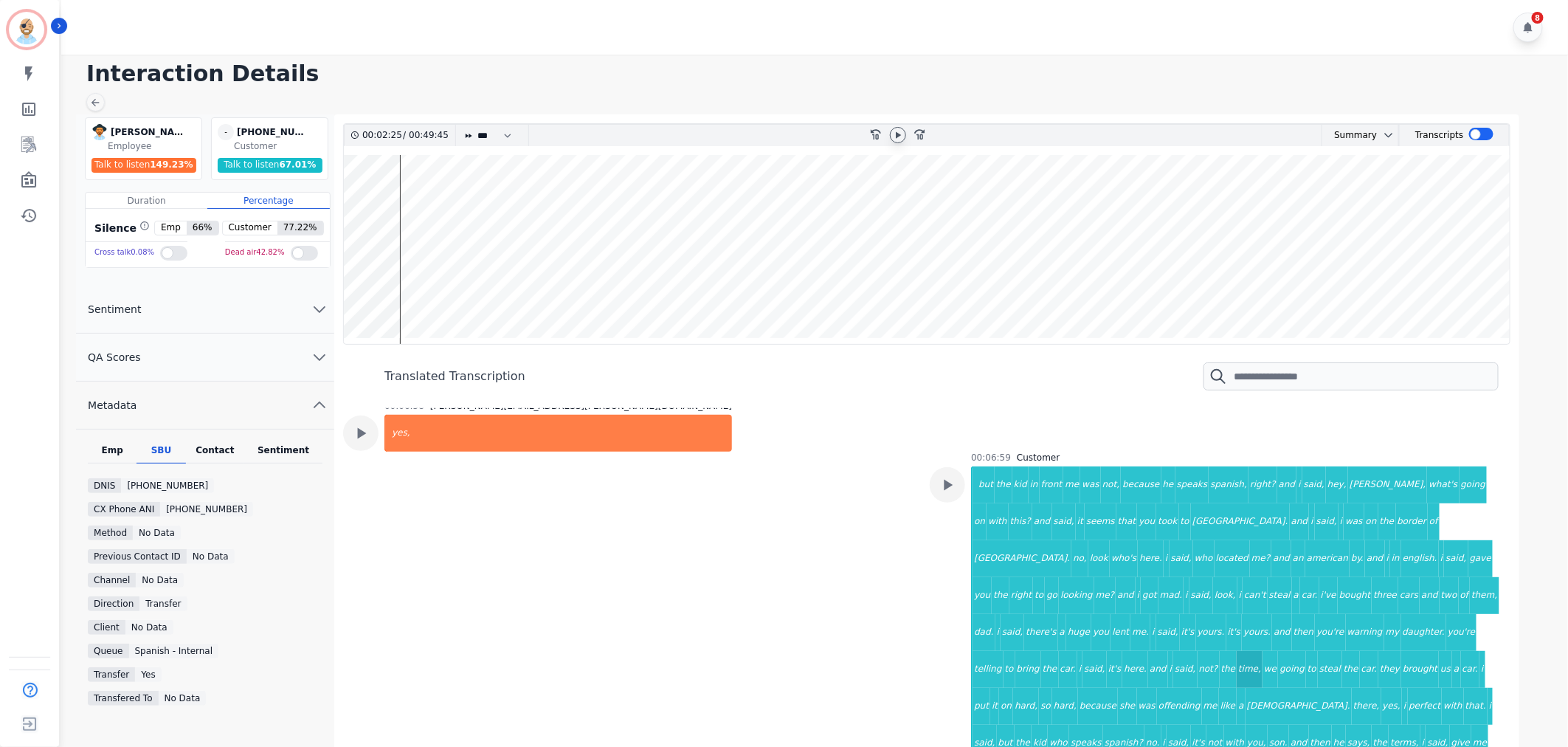
click at [1237, 651] on div "time," at bounding box center [1249, 669] width 26 height 37
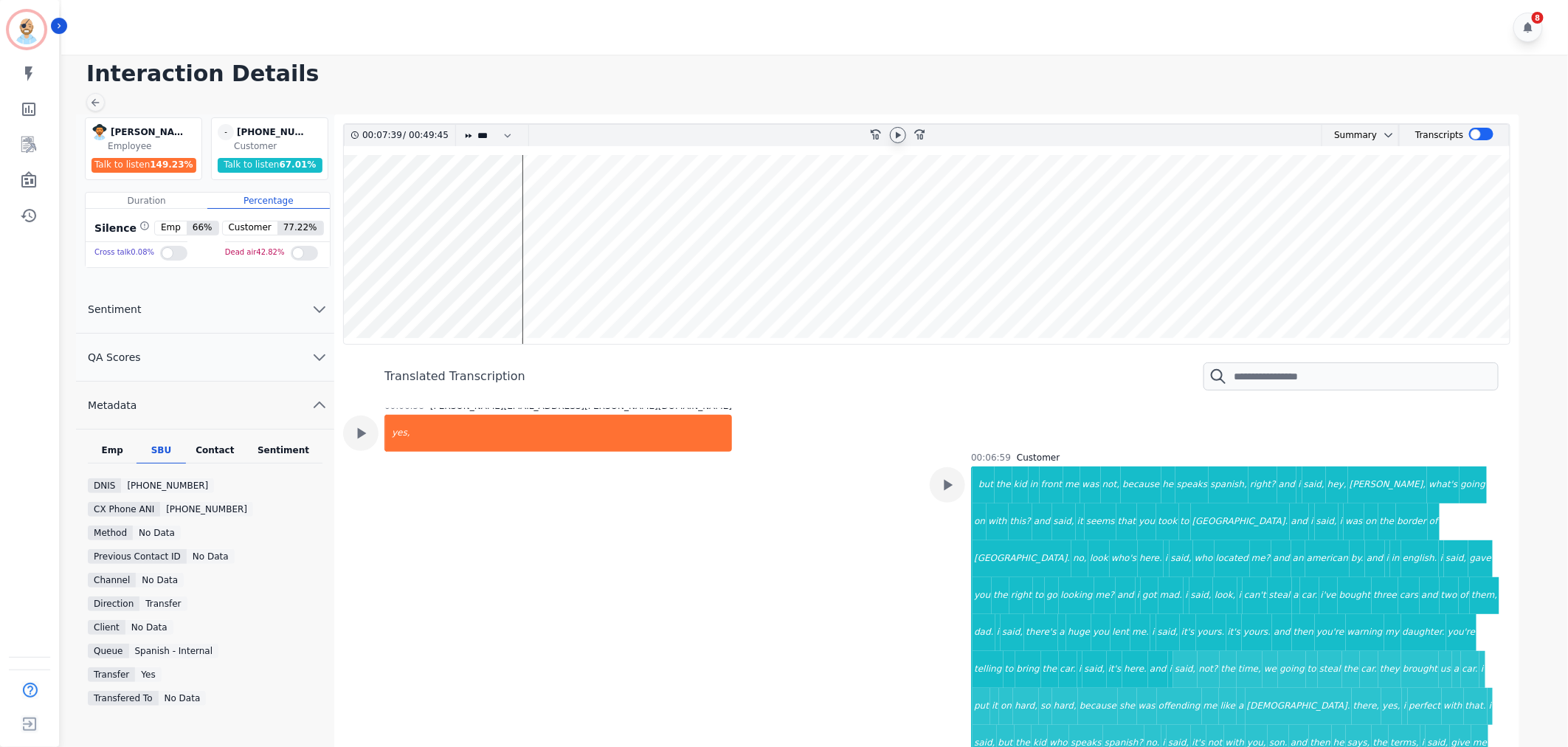
click at [896, 135] on icon at bounding box center [898, 134] width 5 height 7
click at [896, 135] on icon at bounding box center [898, 134] width 6 height 7
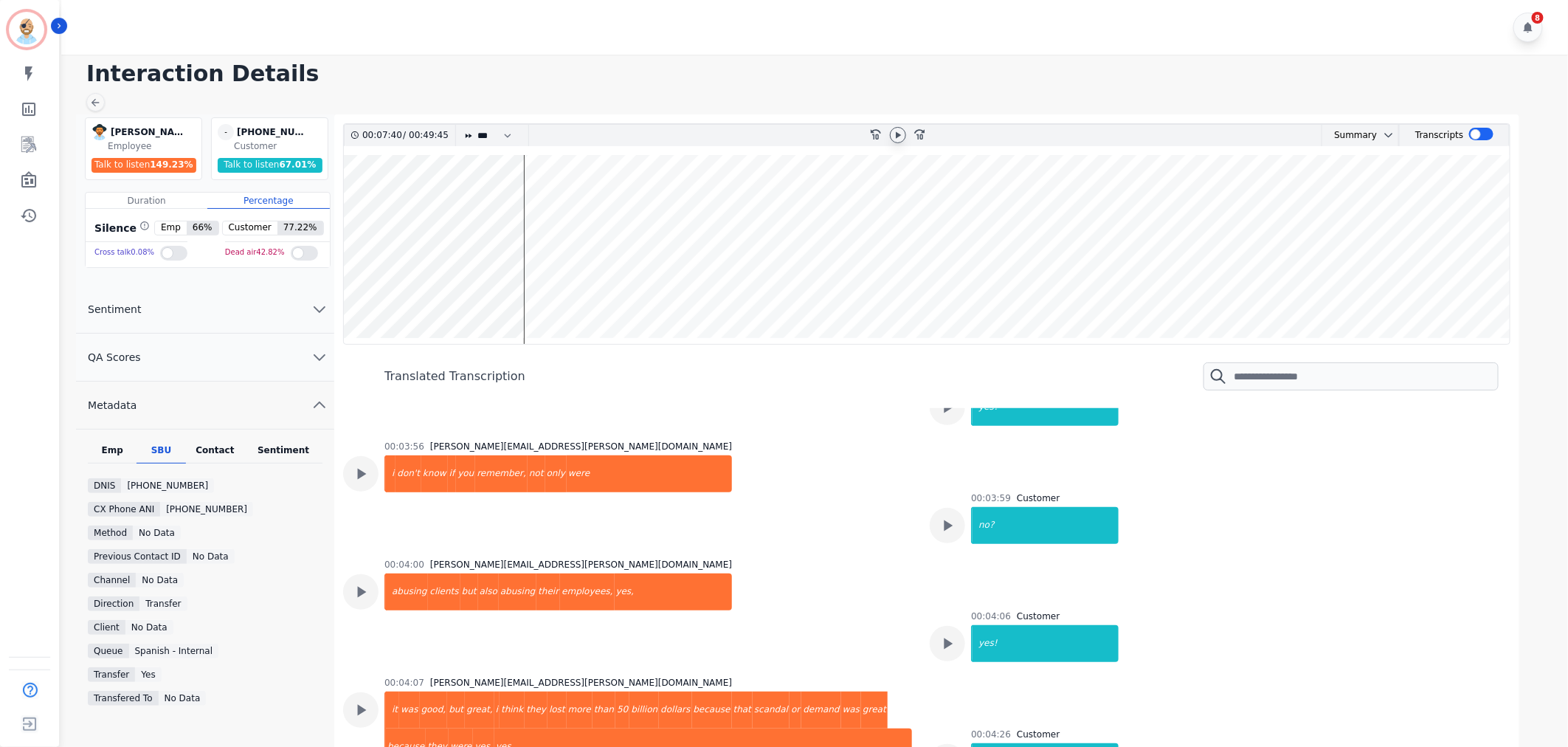
scroll to position [3973, 0]
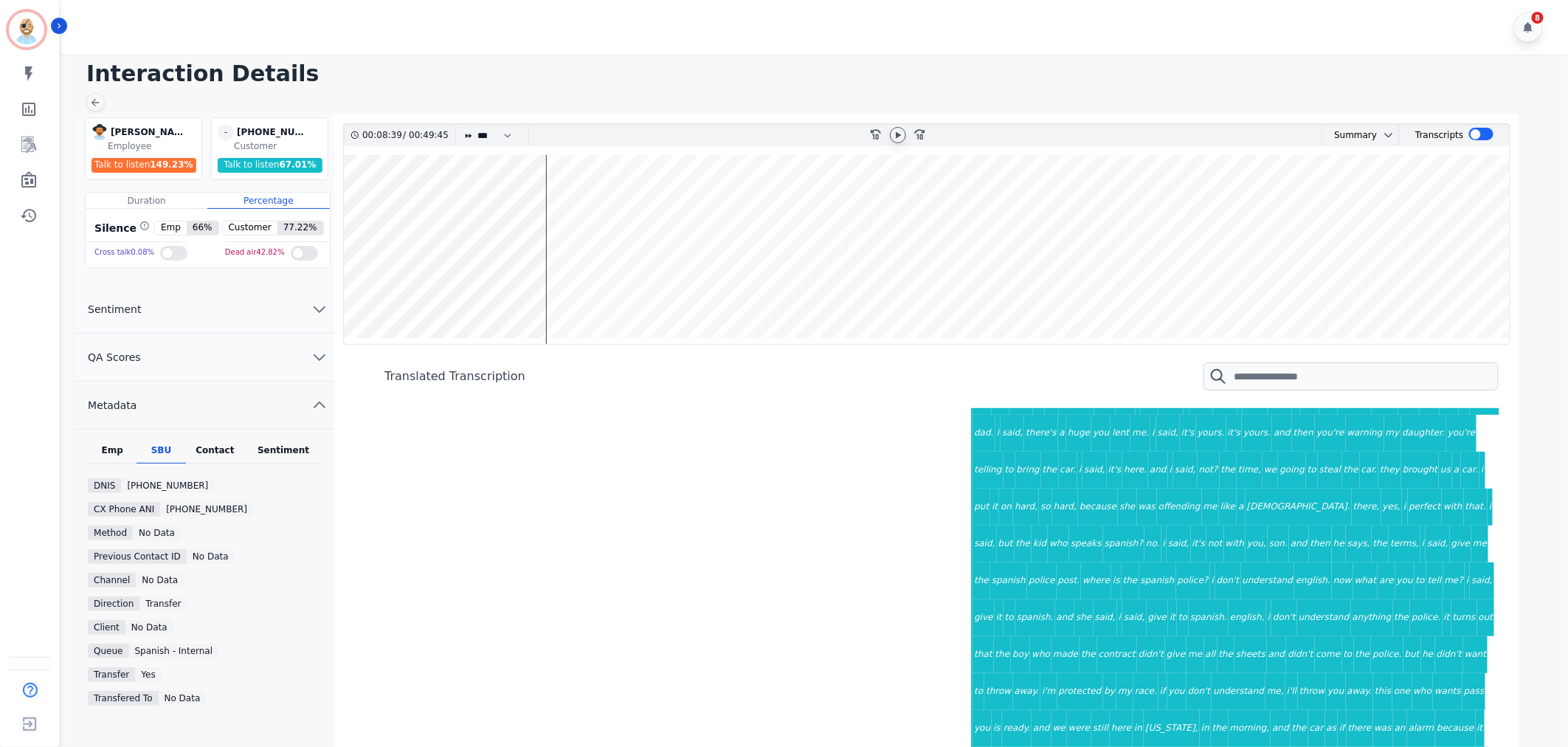
click at [896, 137] on icon at bounding box center [898, 134] width 5 height 7
click at [896, 132] on icon at bounding box center [898, 134] width 6 height 7
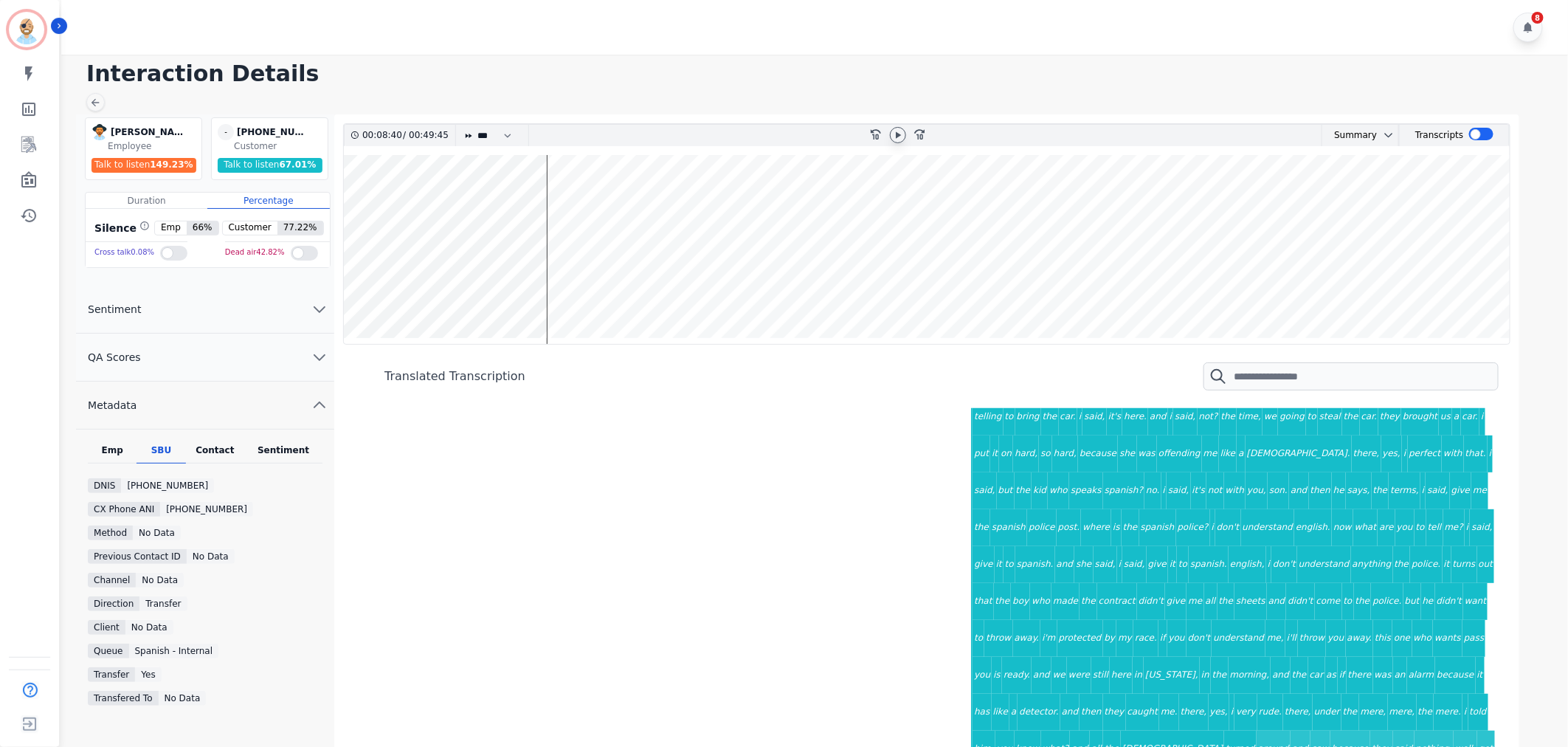
scroll to position [4055, 0]
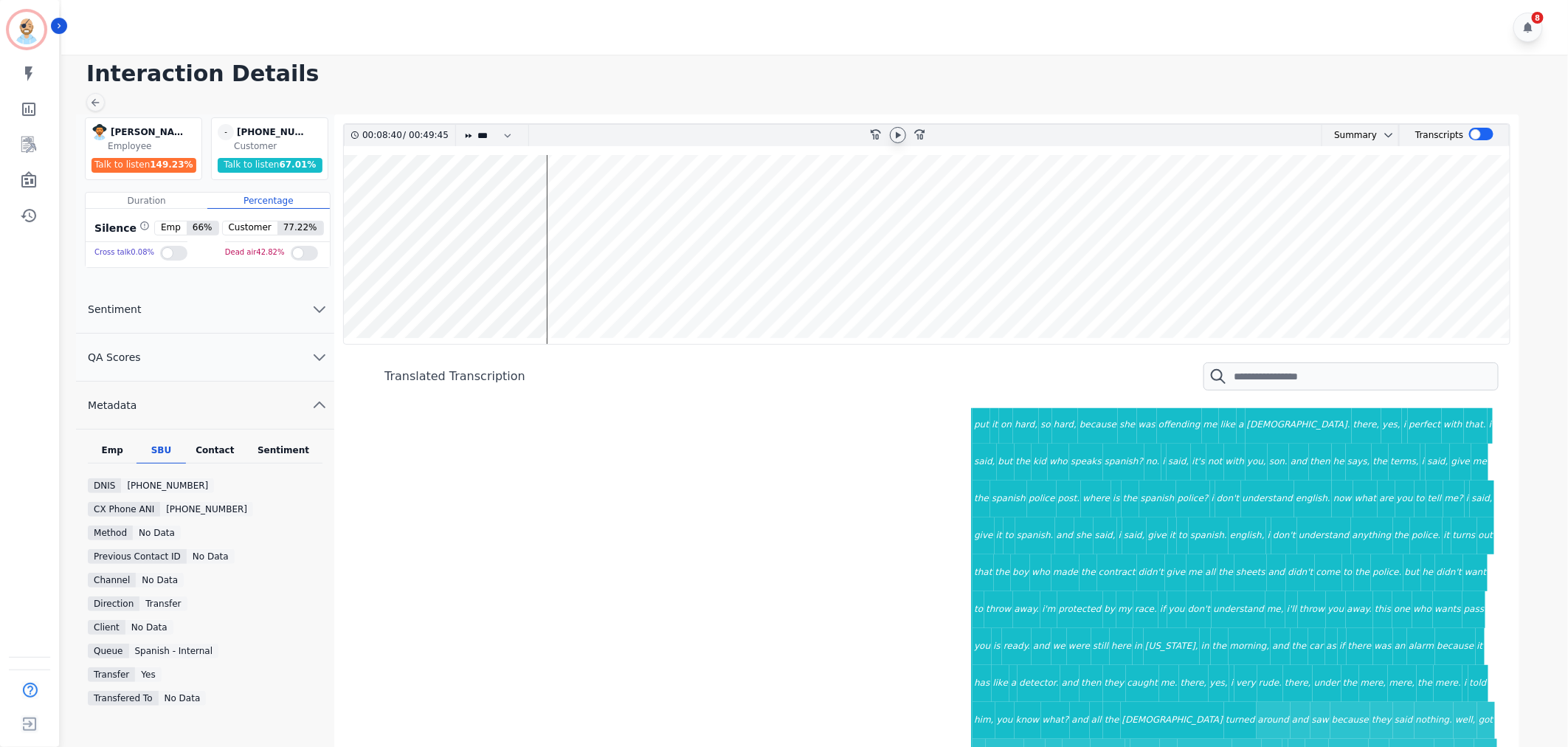
drag, startPoint x: 665, startPoint y: 15, endPoint x: 788, endPoint y: 15, distance: 123.0
click at [666, 15] on div "8" at bounding box center [817, 27] width 1511 height 55
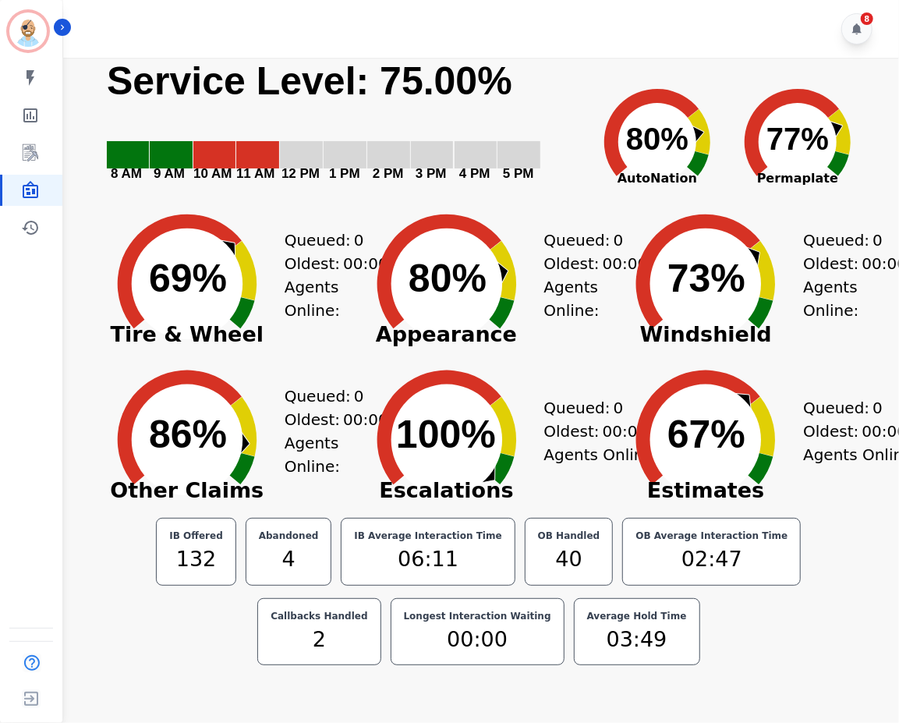
drag, startPoint x: 81, startPoint y: 36, endPoint x: 211, endPoint y: 664, distance: 640.9
click at [211, 664] on div "IB Offered 132 Abandoned 4 IB Average Interaction Time 06:11 OB Handled 40 OB A…" at bounding box center [478, 591] width 763 height 147
